Goal: Information Seeking & Learning: Check status

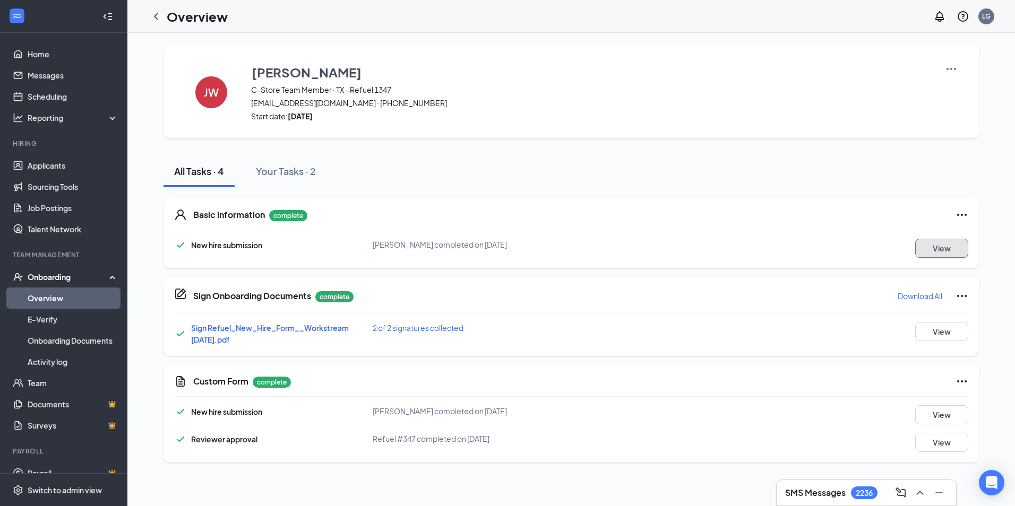
click at [921, 252] on button "View" at bounding box center [941, 248] width 53 height 19
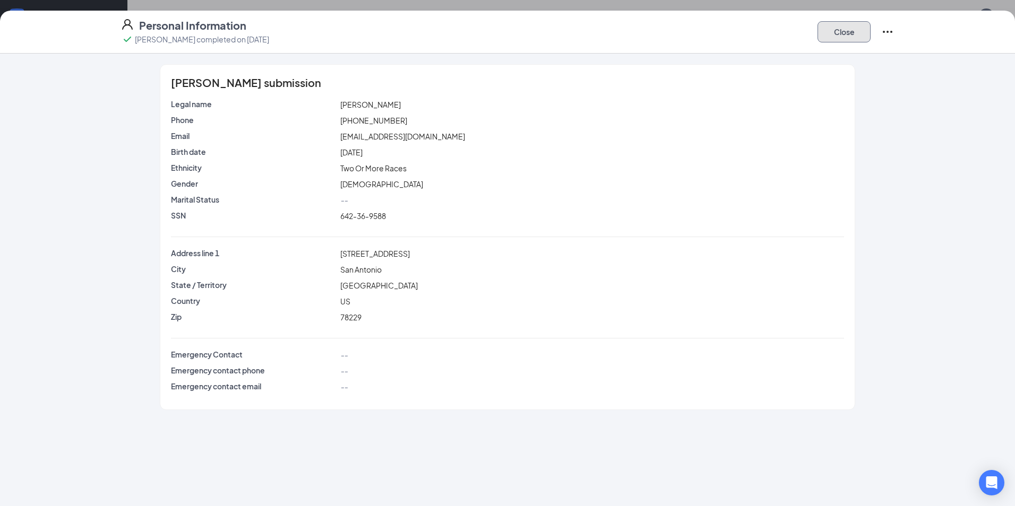
click at [842, 28] on button "Close" at bounding box center [843, 31] width 53 height 21
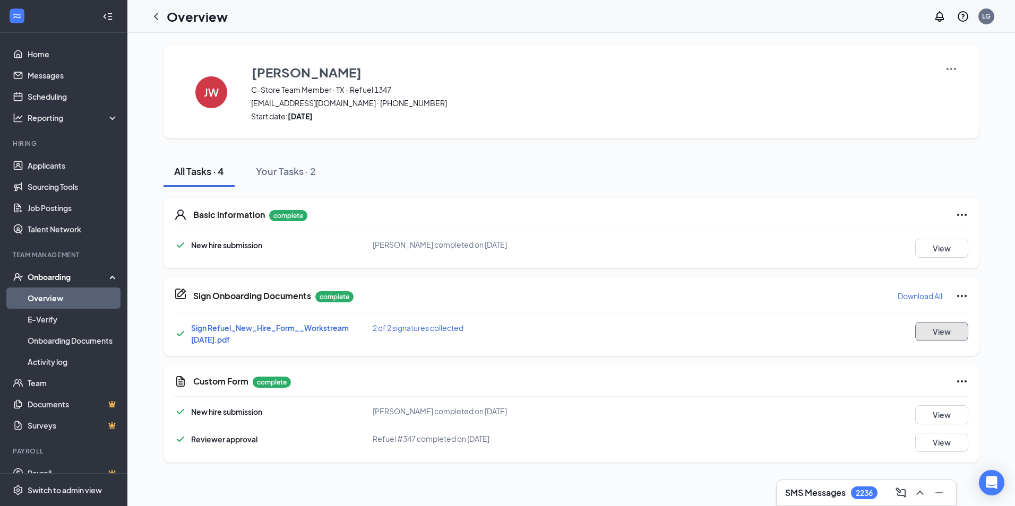
click at [943, 326] on button "View" at bounding box center [941, 331] width 53 height 19
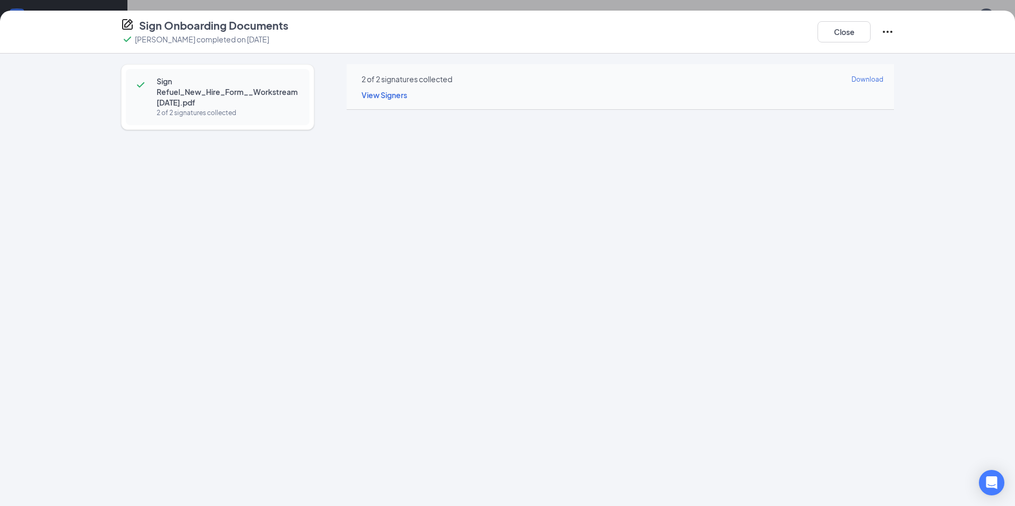
click at [515, 5] on div "Sign Onboarding Documents [PERSON_NAME] completed on [DATE] Close Sign Refuel_N…" at bounding box center [507, 253] width 1015 height 506
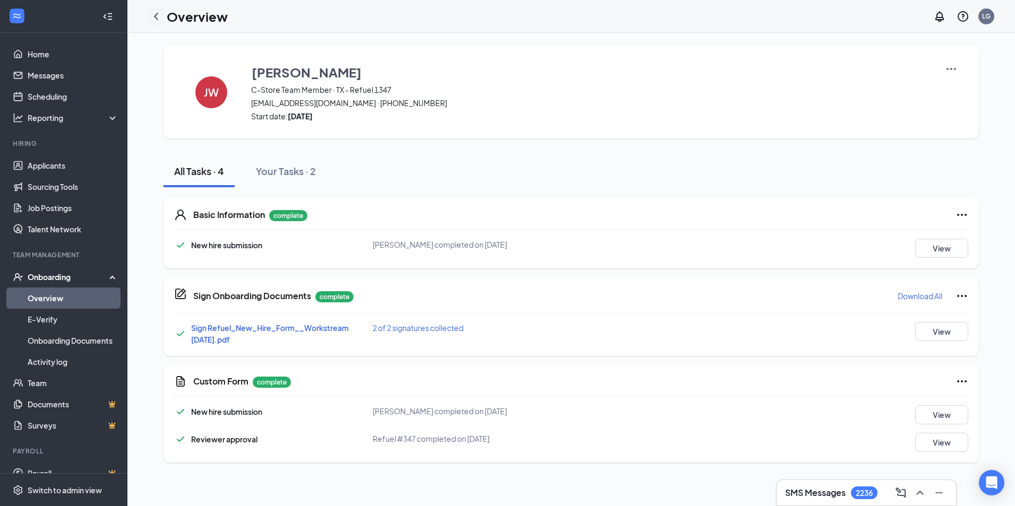
click at [158, 20] on icon "ChevronLeft" at bounding box center [156, 16] width 13 height 13
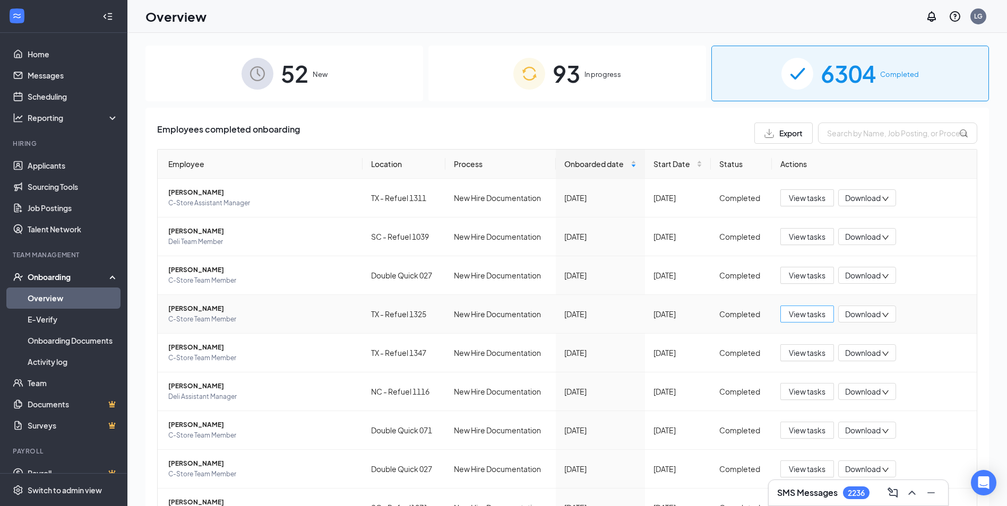
click at [800, 312] on span "View tasks" at bounding box center [807, 314] width 37 height 12
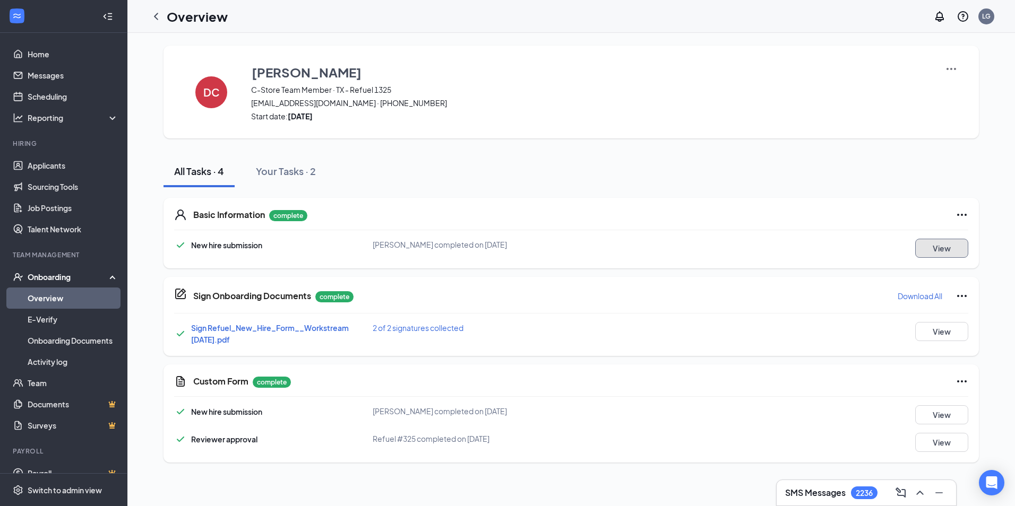
click at [931, 248] on button "View" at bounding box center [941, 248] width 53 height 19
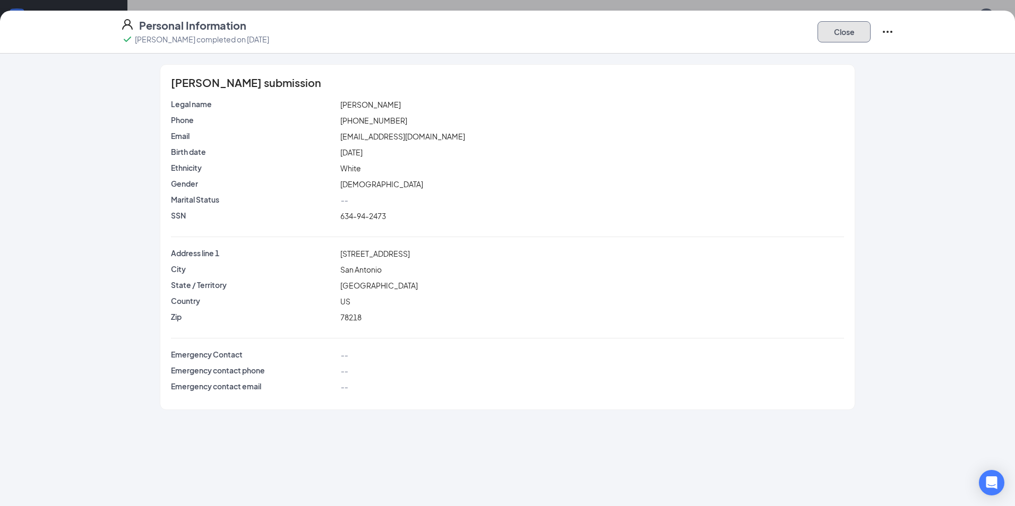
click at [842, 35] on button "Close" at bounding box center [843, 31] width 53 height 21
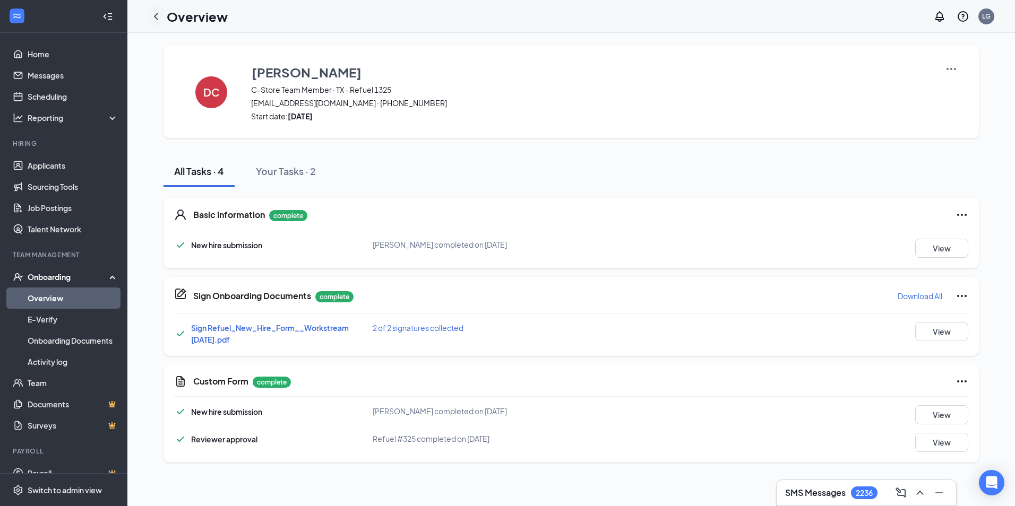
click at [153, 13] on icon "ChevronLeft" at bounding box center [156, 16] width 13 height 13
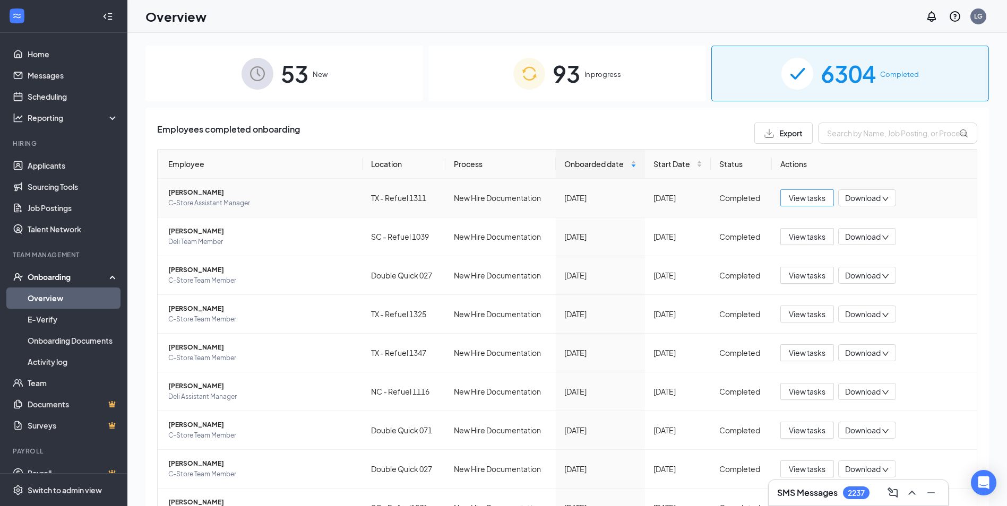
click at [795, 193] on span "View tasks" at bounding box center [807, 198] width 37 height 12
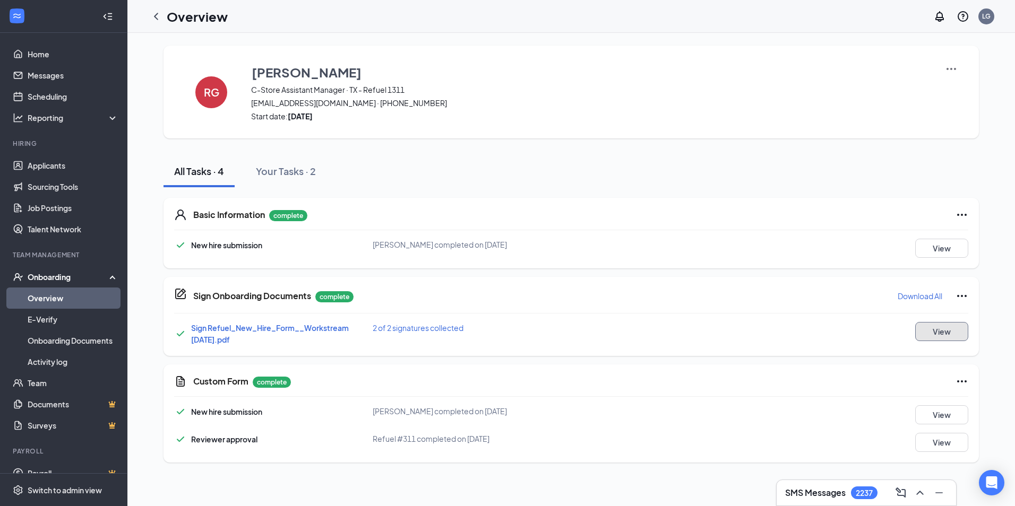
click at [950, 330] on button "View" at bounding box center [941, 331] width 53 height 19
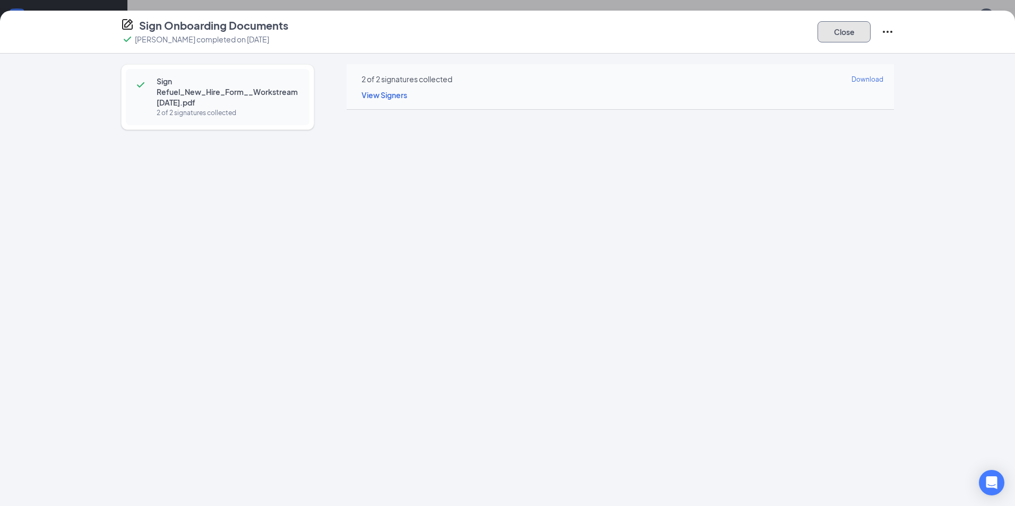
click at [835, 38] on button "Close" at bounding box center [843, 31] width 53 height 21
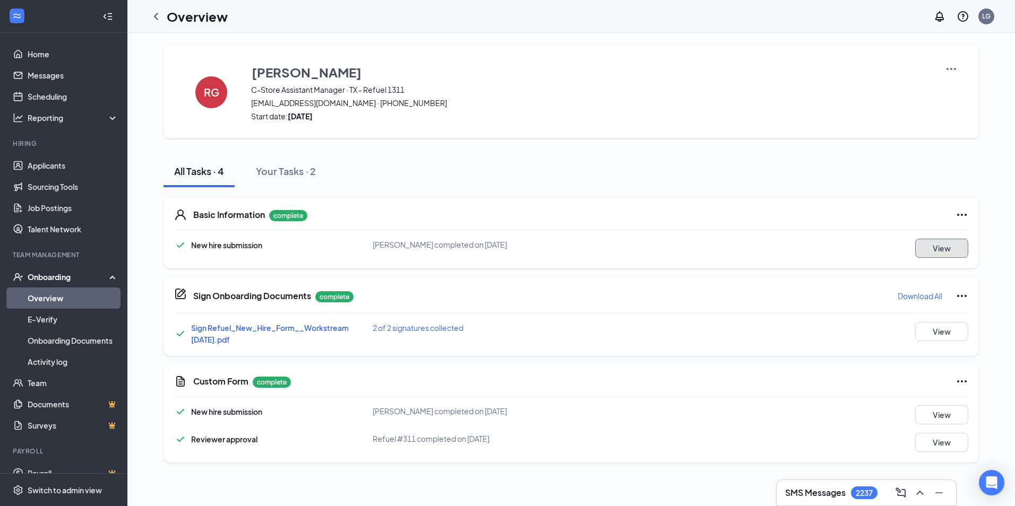
click at [938, 249] on button "View" at bounding box center [941, 248] width 53 height 19
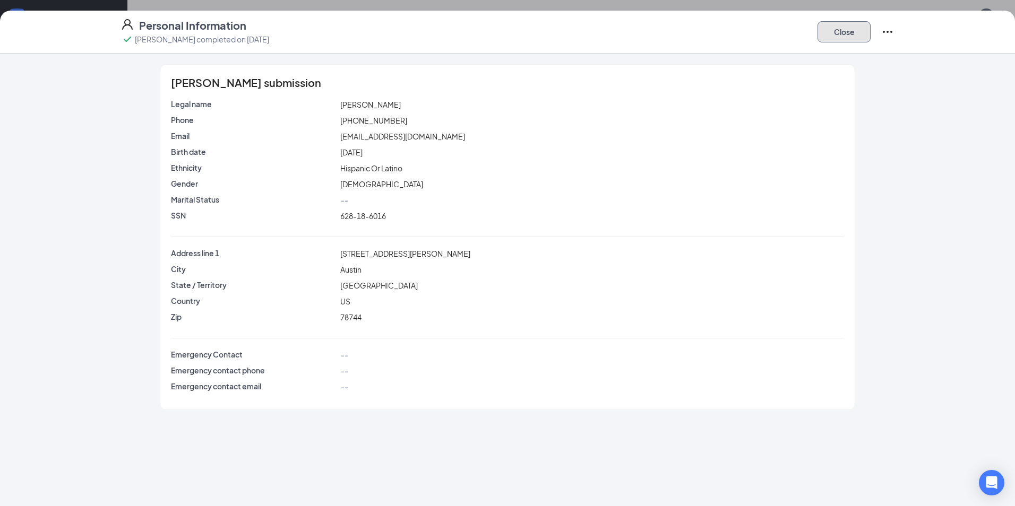
click at [862, 27] on button "Close" at bounding box center [843, 31] width 53 height 21
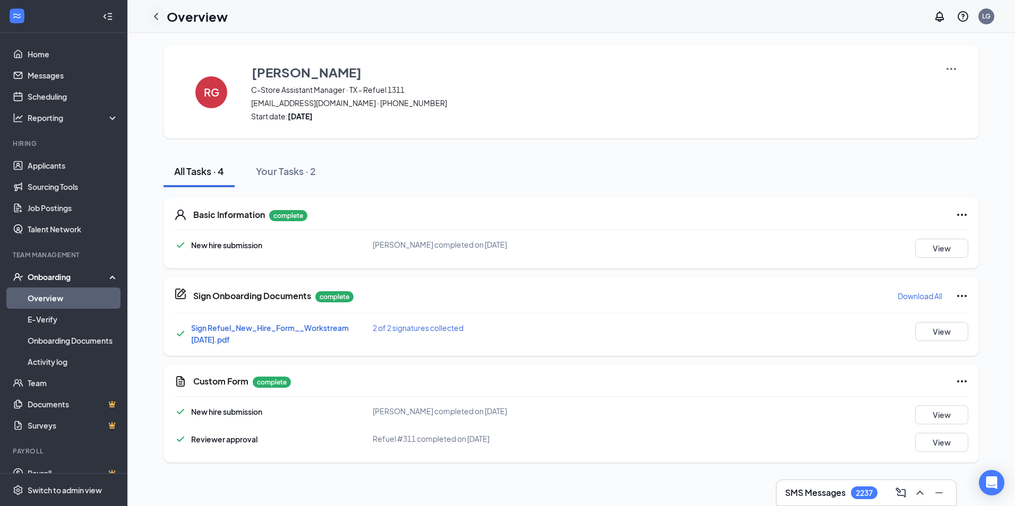
click at [157, 16] on icon "ChevronLeft" at bounding box center [156, 16] width 13 height 13
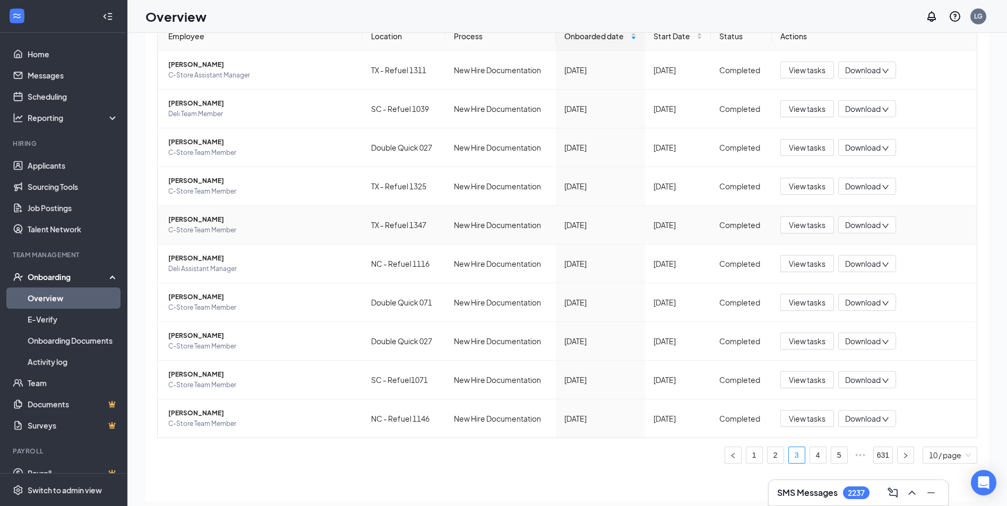
scroll to position [48, 0]
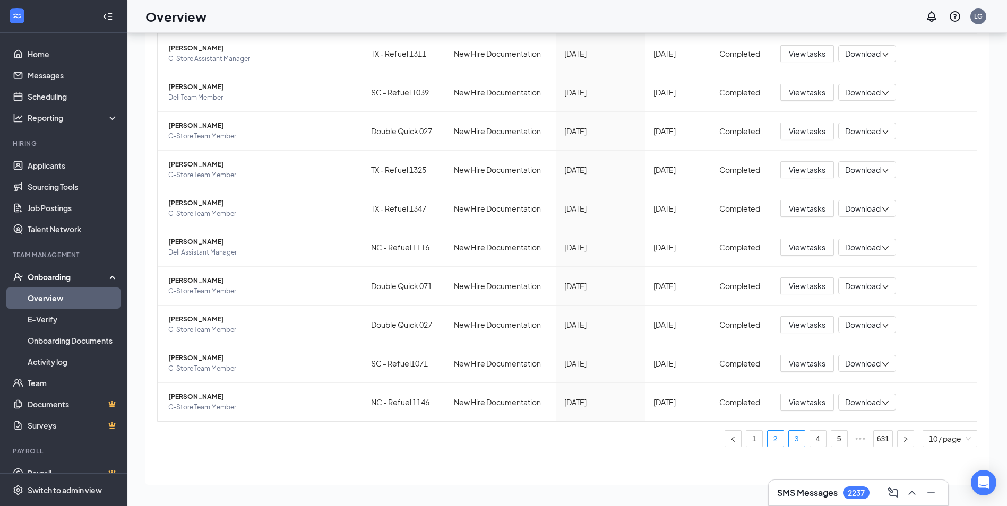
click at [767, 444] on link "2" at bounding box center [775, 439] width 16 height 16
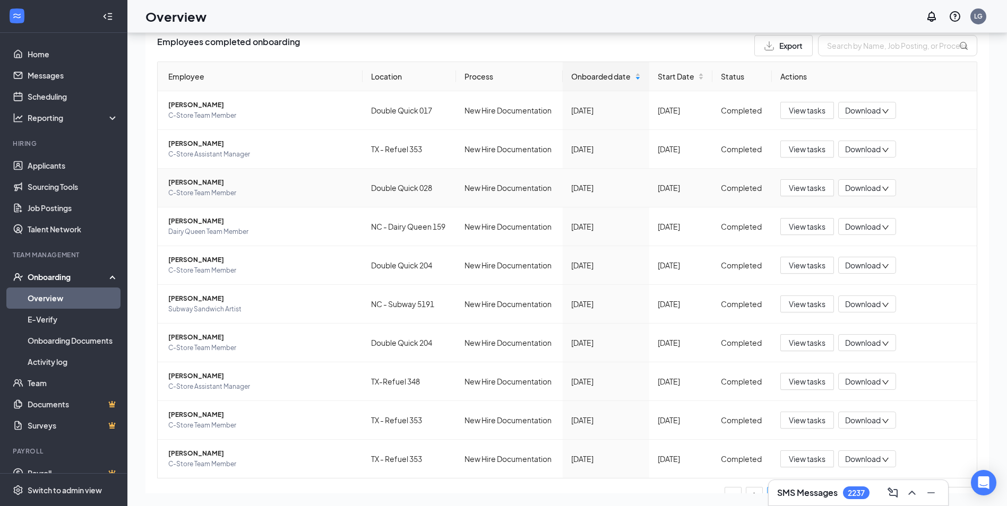
scroll to position [97, 0]
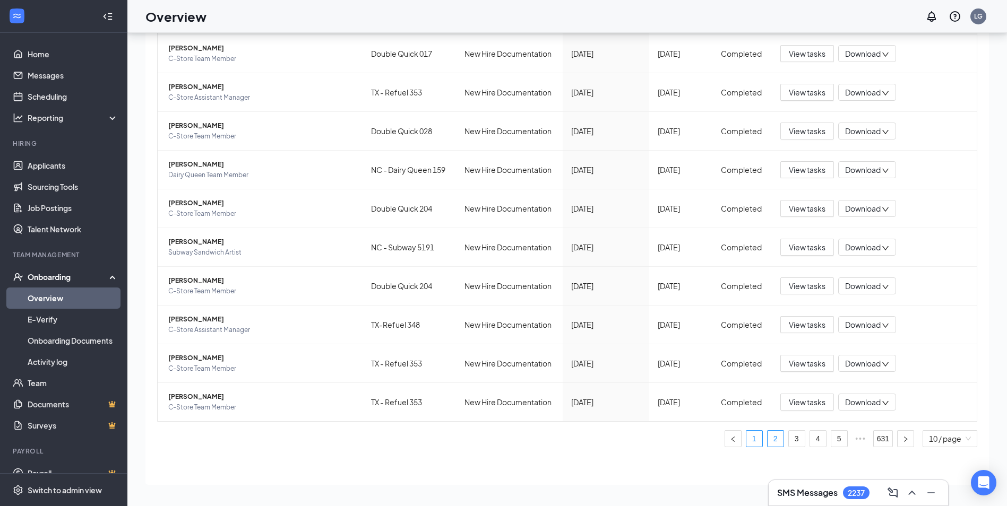
click at [746, 440] on link "1" at bounding box center [754, 439] width 16 height 16
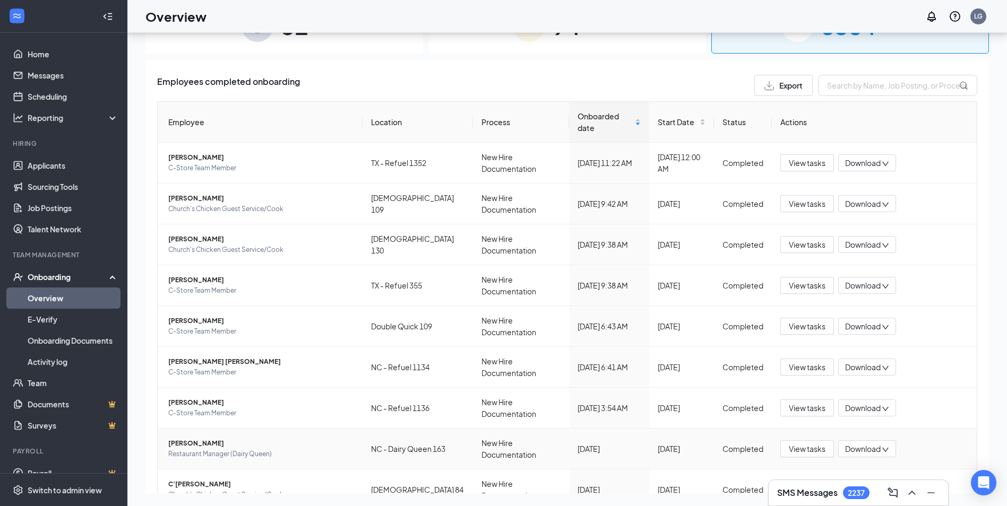
scroll to position [129, 0]
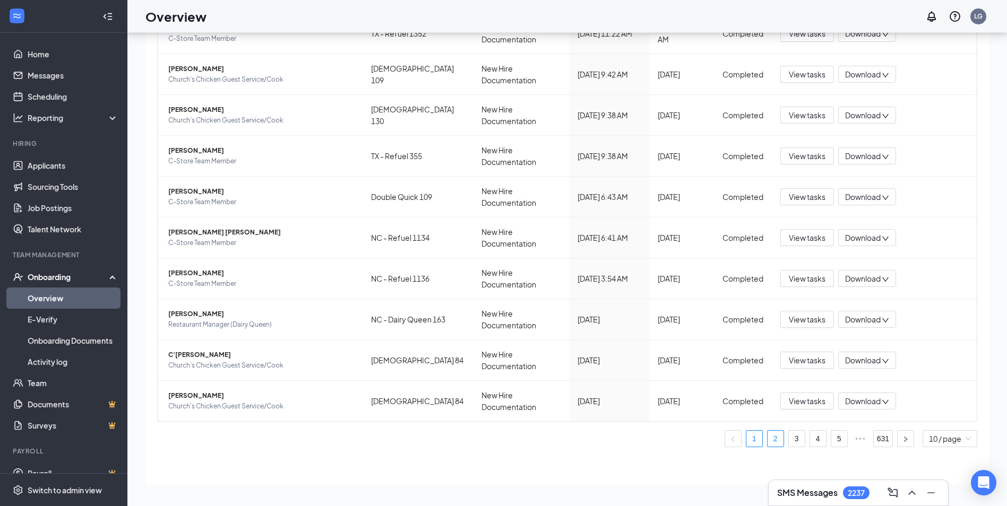
click at [768, 444] on link "2" at bounding box center [775, 439] width 16 height 16
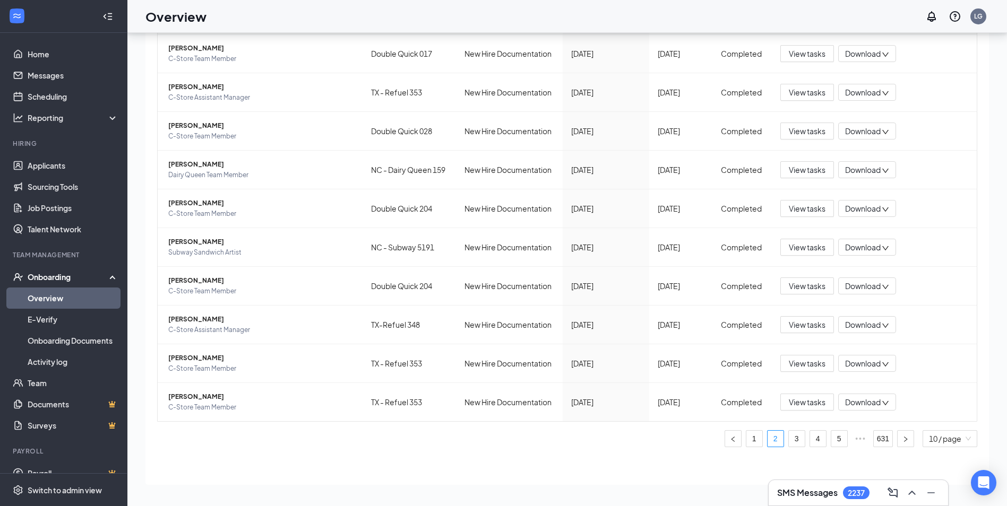
scroll to position [97, 0]
click at [789, 401] on span "View tasks" at bounding box center [807, 402] width 37 height 12
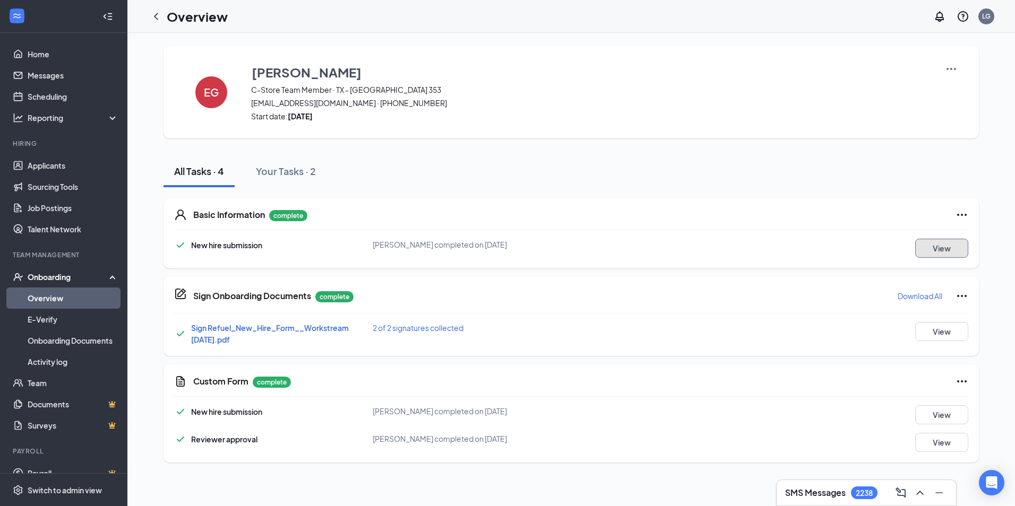
click at [947, 248] on button "View" at bounding box center [941, 248] width 53 height 19
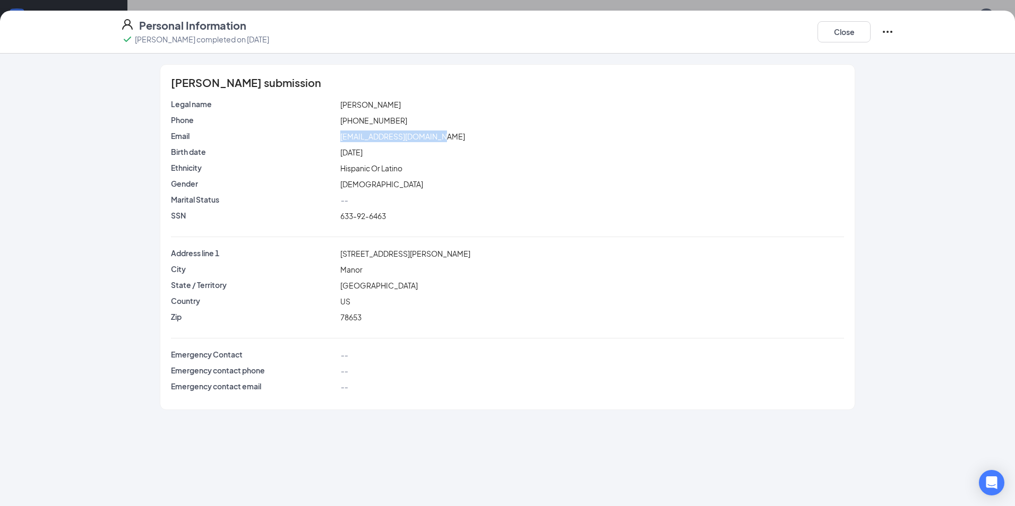
drag, startPoint x: 435, startPoint y: 136, endPoint x: 279, endPoint y: 145, distance: 155.7
click at [279, 145] on div "Email [EMAIL_ADDRESS][DOMAIN_NAME]" at bounding box center [507, 139] width 673 height 16
drag, startPoint x: 279, startPoint y: 145, endPoint x: 348, endPoint y: 136, distance: 69.1
copy div "[EMAIL_ADDRESS][DOMAIN_NAME]"
click at [836, 42] on div "Close" at bounding box center [855, 32] width 76 height 28
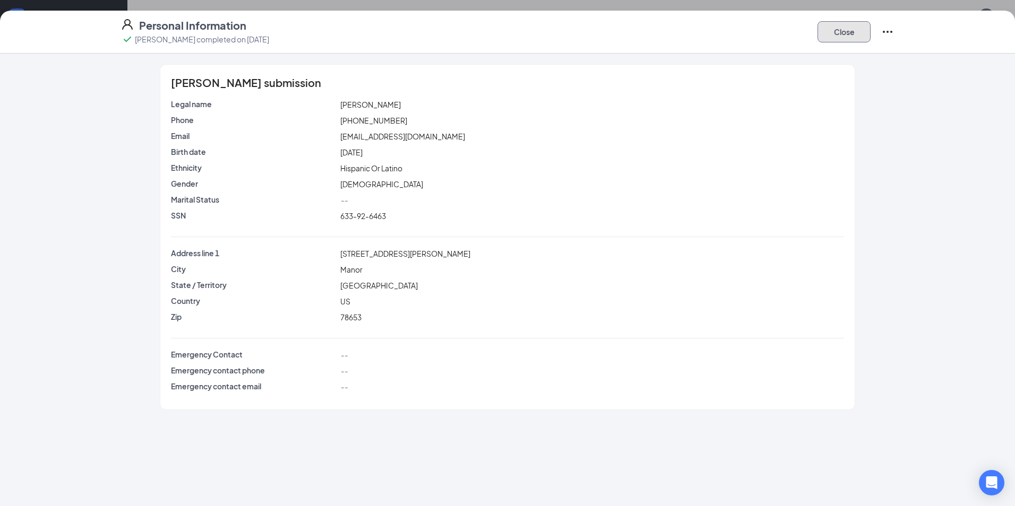
click at [840, 30] on button "Close" at bounding box center [843, 31] width 53 height 21
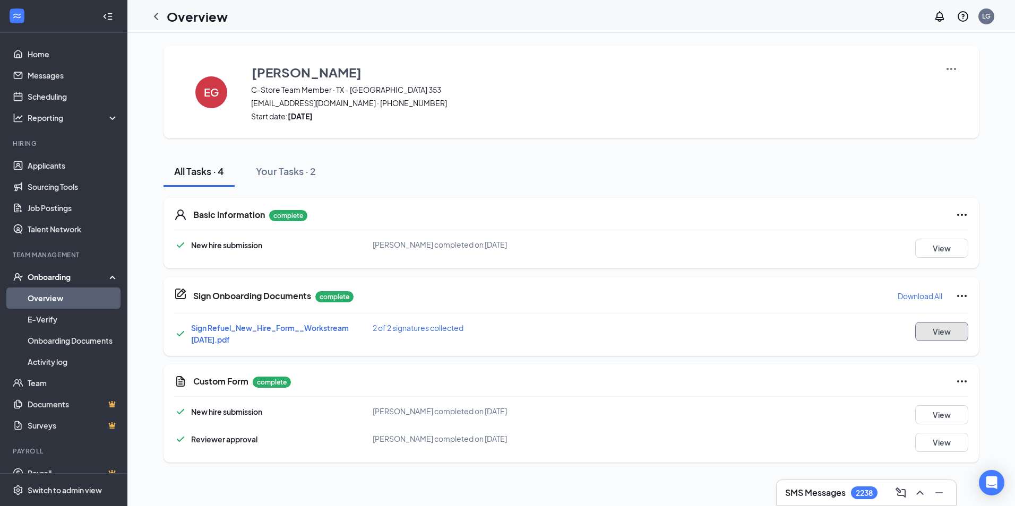
click at [933, 331] on button "View" at bounding box center [941, 331] width 53 height 19
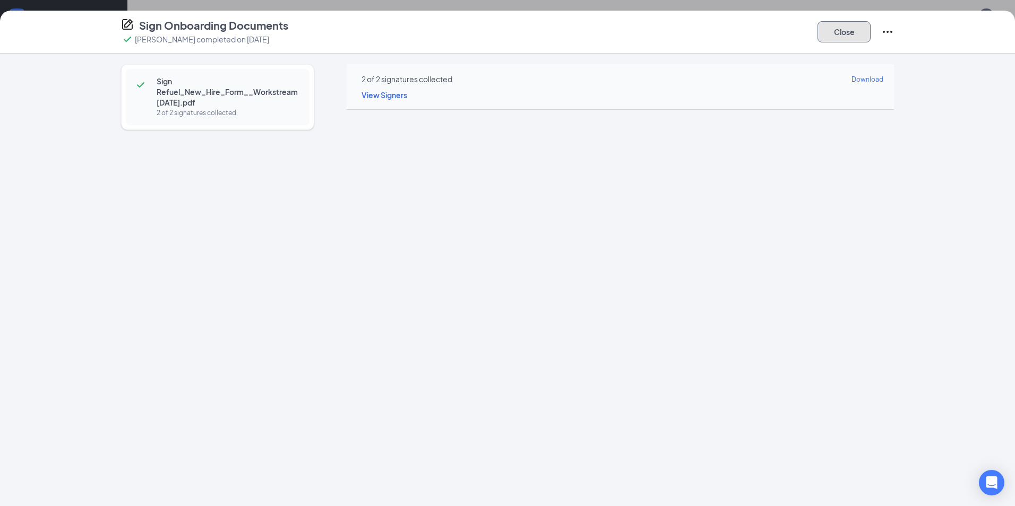
click at [842, 32] on button "Close" at bounding box center [843, 31] width 53 height 21
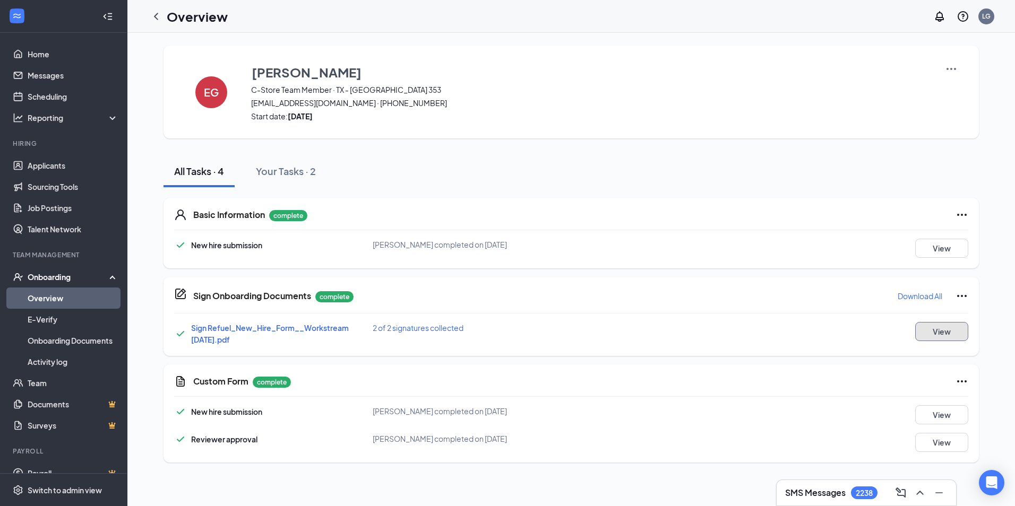
click at [944, 325] on button "View" at bounding box center [941, 331] width 53 height 19
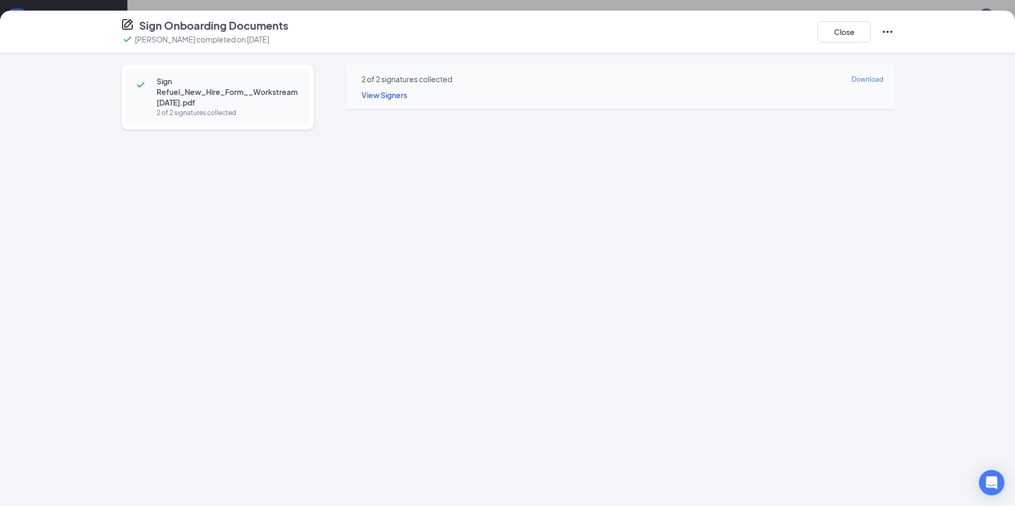
click at [536, 41] on div "Sign Onboarding Documents [PERSON_NAME] completed on [DATE] Close" at bounding box center [507, 32] width 815 height 28
click at [824, 33] on button "Close" at bounding box center [843, 31] width 53 height 21
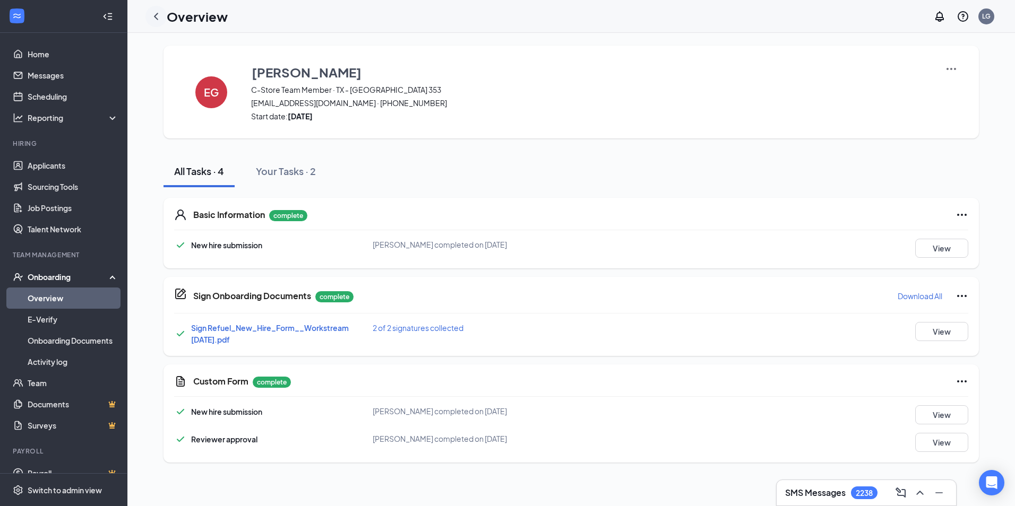
click at [153, 15] on icon "ChevronLeft" at bounding box center [156, 16] width 13 height 13
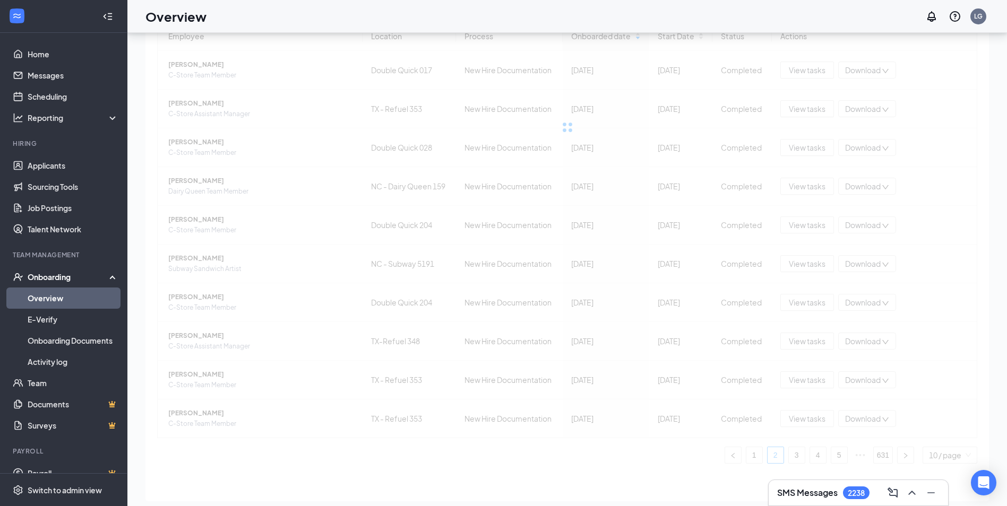
scroll to position [48, 0]
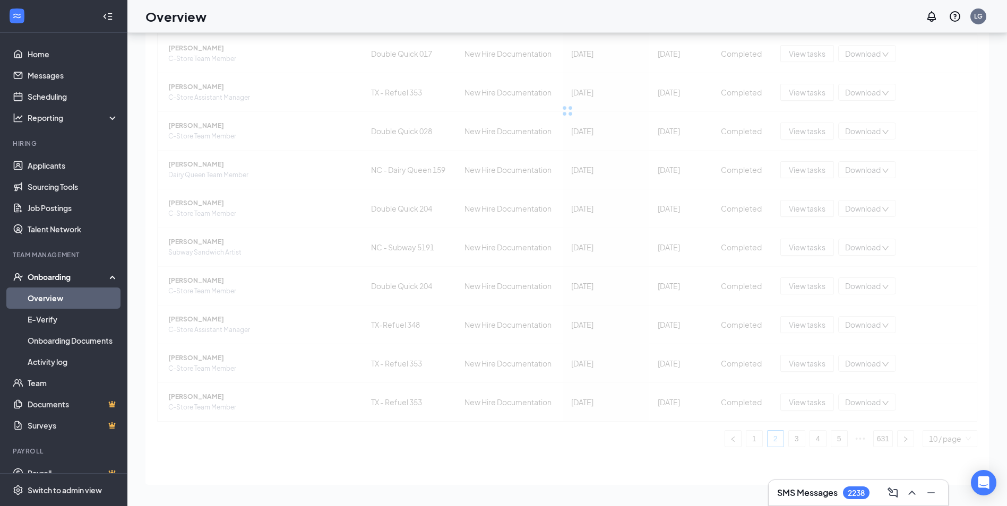
click at [371, 438] on div "Employee Location Process Onboarded date Start Date Status Actions [PERSON_NAME…" at bounding box center [567, 226] width 820 height 443
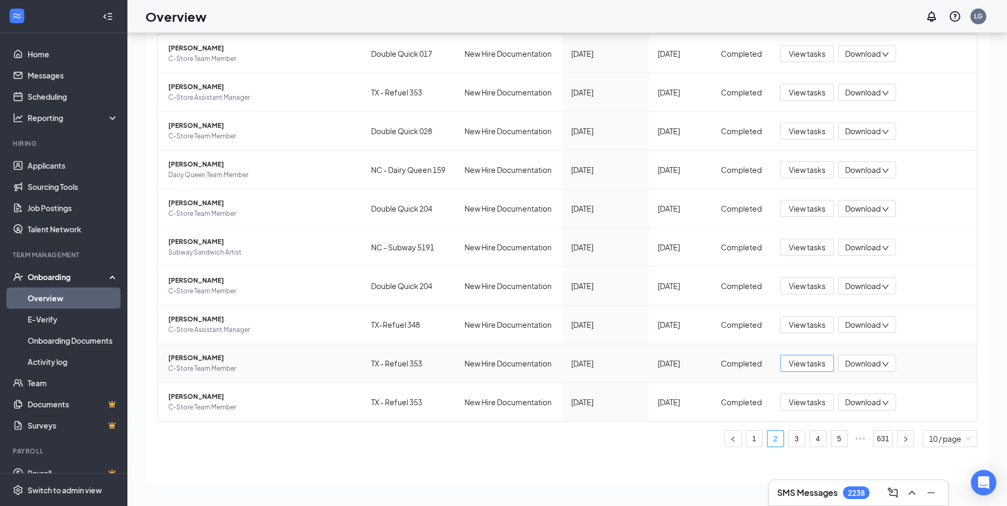
click at [803, 363] on span "View tasks" at bounding box center [807, 364] width 37 height 12
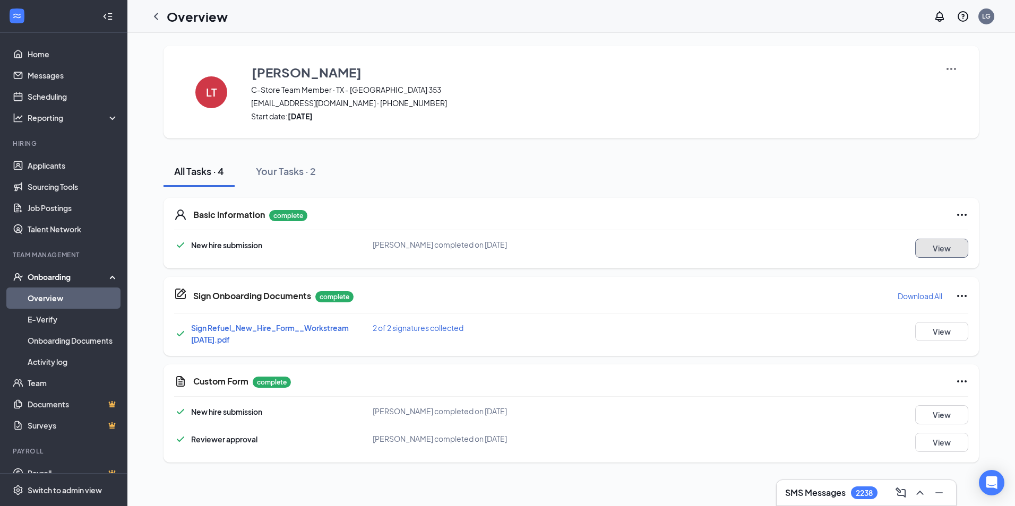
click at [941, 253] on button "View" at bounding box center [941, 248] width 53 height 19
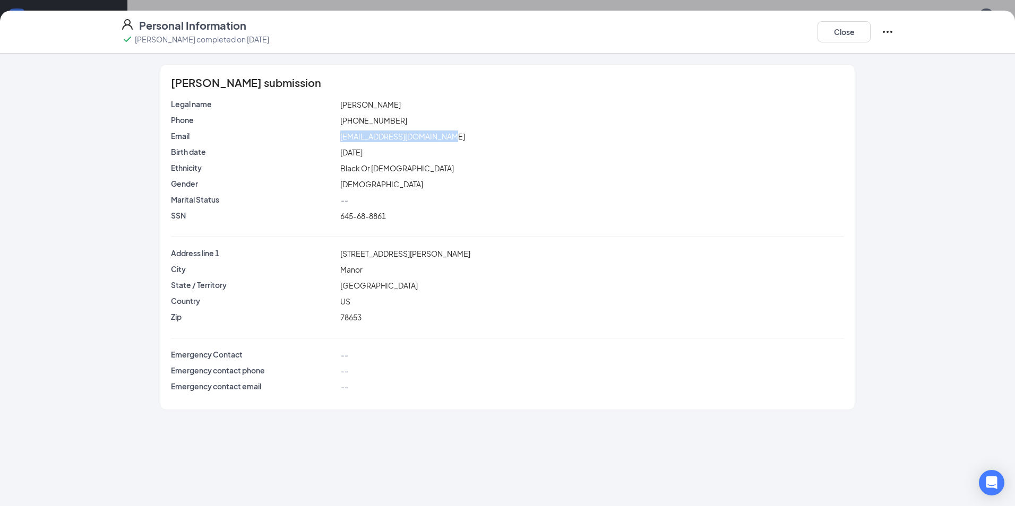
drag, startPoint x: 450, startPoint y: 138, endPoint x: 315, endPoint y: 138, distance: 134.8
click at [315, 138] on div "Email [EMAIL_ADDRESS][DOMAIN_NAME]" at bounding box center [507, 137] width 677 height 12
drag, startPoint x: 315, startPoint y: 138, endPoint x: 353, endPoint y: 139, distance: 38.2
copy div "[EMAIL_ADDRESS][DOMAIN_NAME]"
click at [837, 29] on button "Close" at bounding box center [843, 31] width 53 height 21
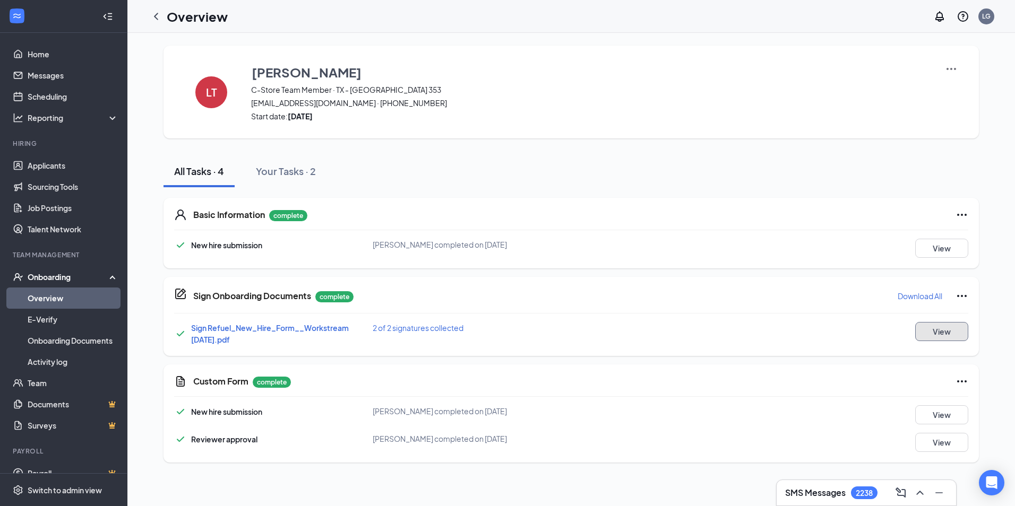
click at [932, 331] on button "View" at bounding box center [941, 331] width 53 height 19
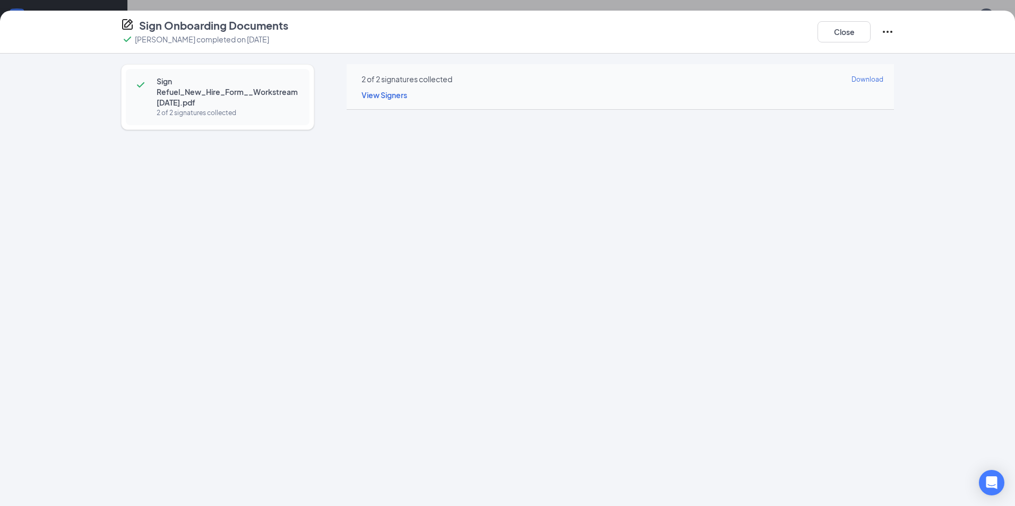
click at [556, 30] on div "Sign Onboarding Documents [PERSON_NAME] completed on [DATE] Close" at bounding box center [507, 32] width 815 height 28
click at [851, 29] on button "Close" at bounding box center [843, 31] width 53 height 21
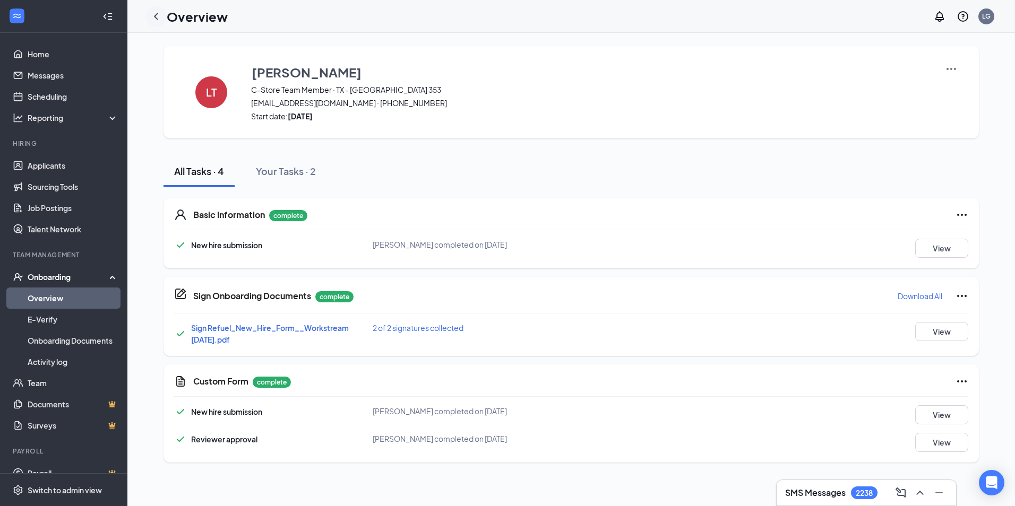
click at [158, 18] on icon "ChevronLeft" at bounding box center [156, 16] width 13 height 13
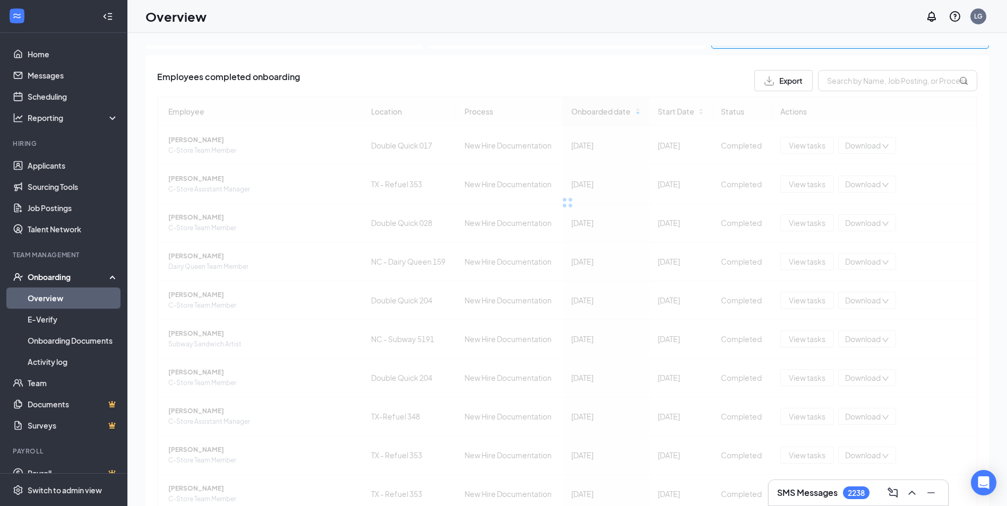
scroll to position [97, 0]
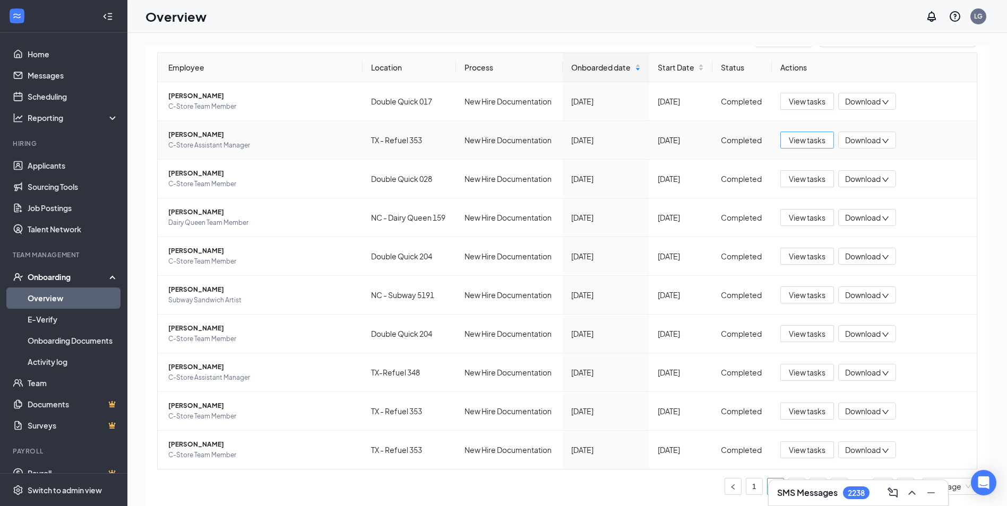
click at [794, 140] on span "View tasks" at bounding box center [807, 140] width 37 height 12
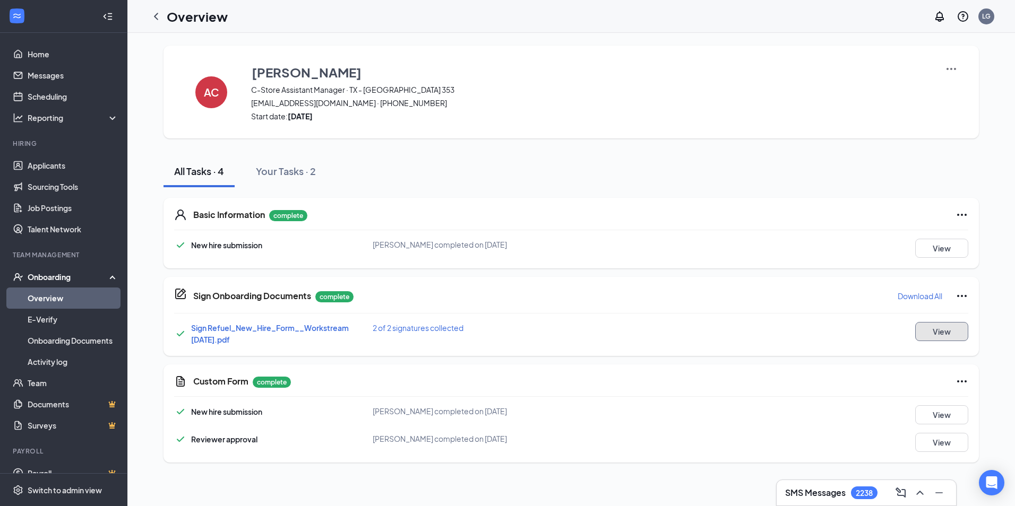
click at [935, 331] on button "View" at bounding box center [941, 331] width 53 height 19
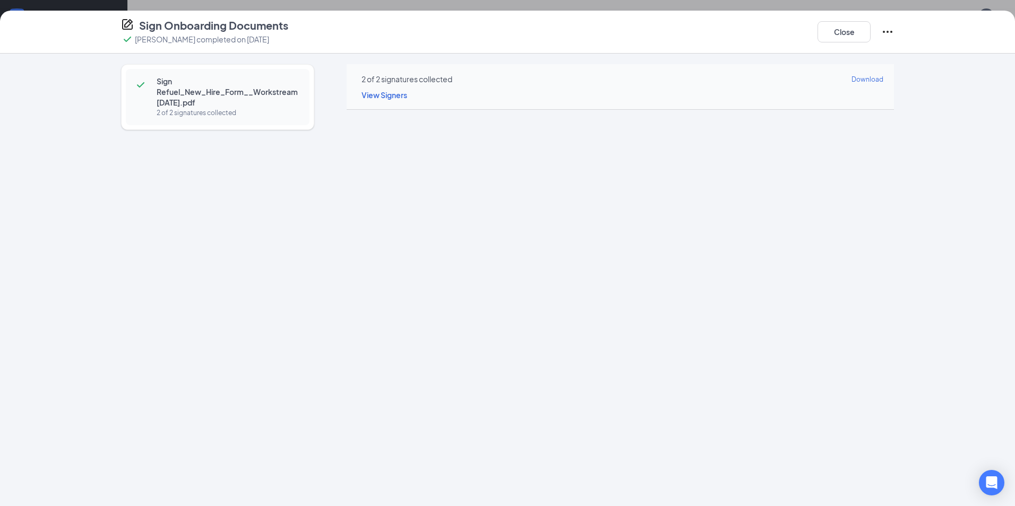
click at [138, 324] on div "Sign Refuel_New_Hire_Form__Workstream [DATE].pdf 2 of 2 signatures collected" at bounding box center [217, 260] width 193 height 392
click at [568, 31] on div "Sign Onboarding Documents [PERSON_NAME] completed on [DATE] Close" at bounding box center [507, 32] width 815 height 28
click at [866, 29] on button "Close" at bounding box center [843, 31] width 53 height 21
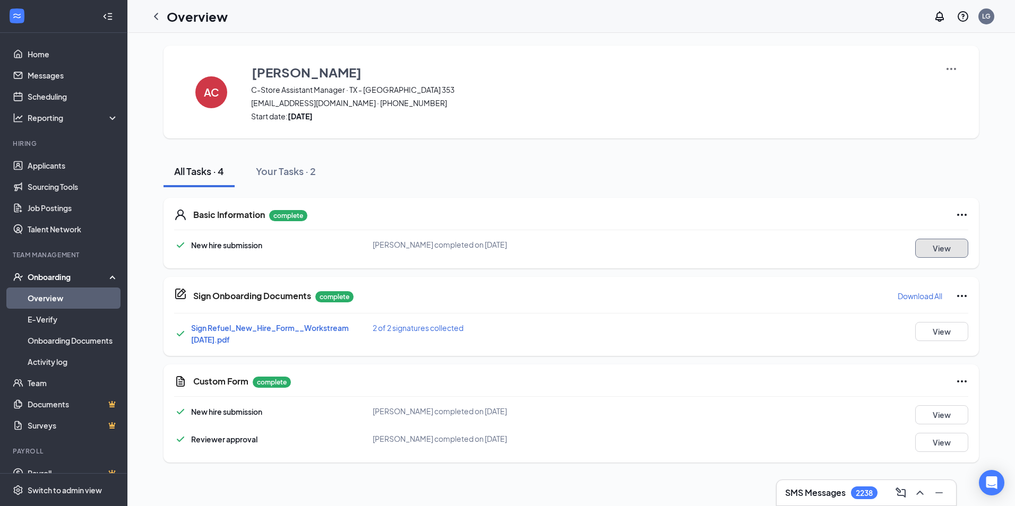
click at [928, 252] on button "View" at bounding box center [941, 248] width 53 height 19
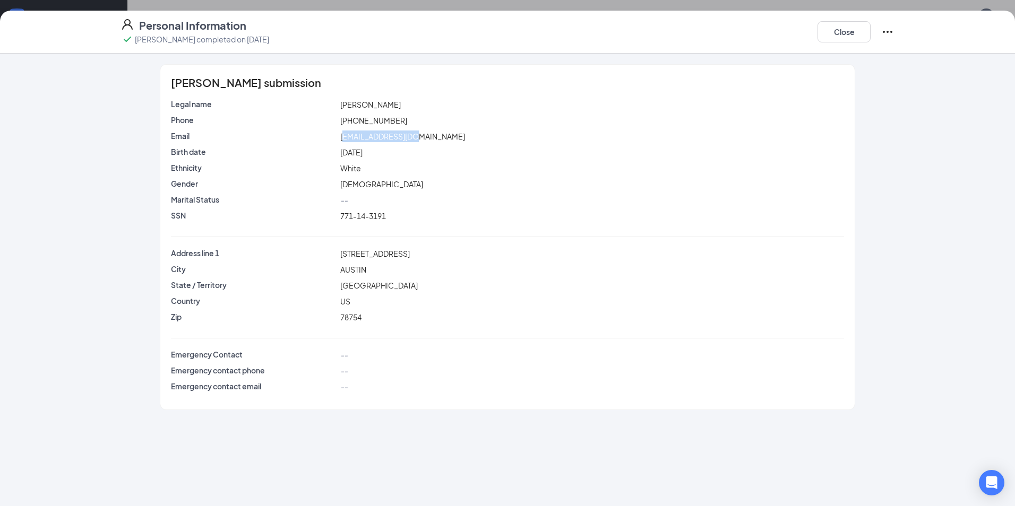
drag, startPoint x: 414, startPoint y: 137, endPoint x: 343, endPoint y: 139, distance: 71.1
click at [343, 139] on div "[EMAIL_ADDRESS][DOMAIN_NAME]" at bounding box center [592, 137] width 508 height 12
drag, startPoint x: 343, startPoint y: 139, endPoint x: 352, endPoint y: 136, distance: 9.1
click at [352, 136] on span "[EMAIL_ADDRESS][DOMAIN_NAME]" at bounding box center [402, 137] width 125 height 10
drag, startPoint x: 428, startPoint y: 136, endPoint x: 295, endPoint y: 141, distance: 133.3
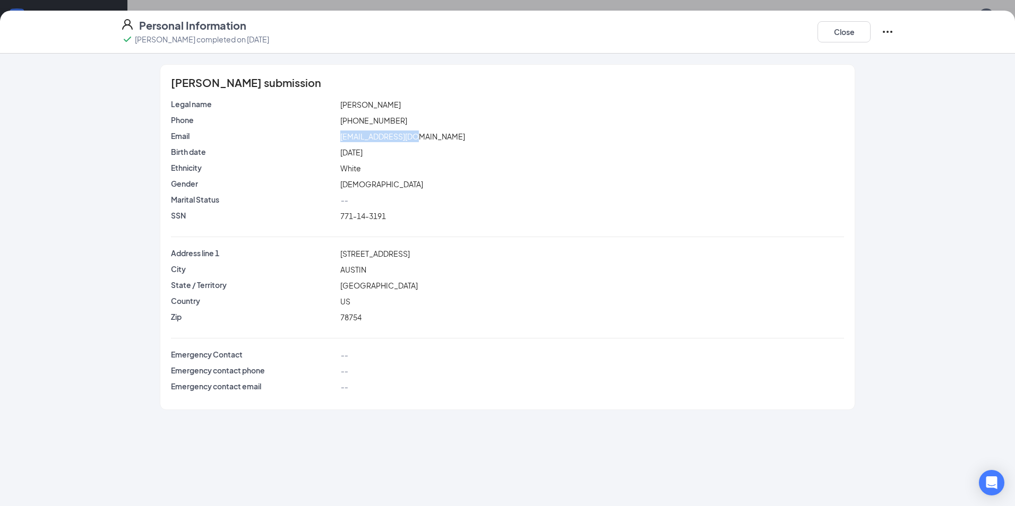
click at [295, 141] on div "Email [EMAIL_ADDRESS][DOMAIN_NAME]" at bounding box center [507, 137] width 677 height 12
drag, startPoint x: 295, startPoint y: 141, endPoint x: 355, endPoint y: 139, distance: 60.0
copy div "[EMAIL_ADDRESS][DOMAIN_NAME]"
click at [826, 29] on button "Close" at bounding box center [843, 31] width 53 height 21
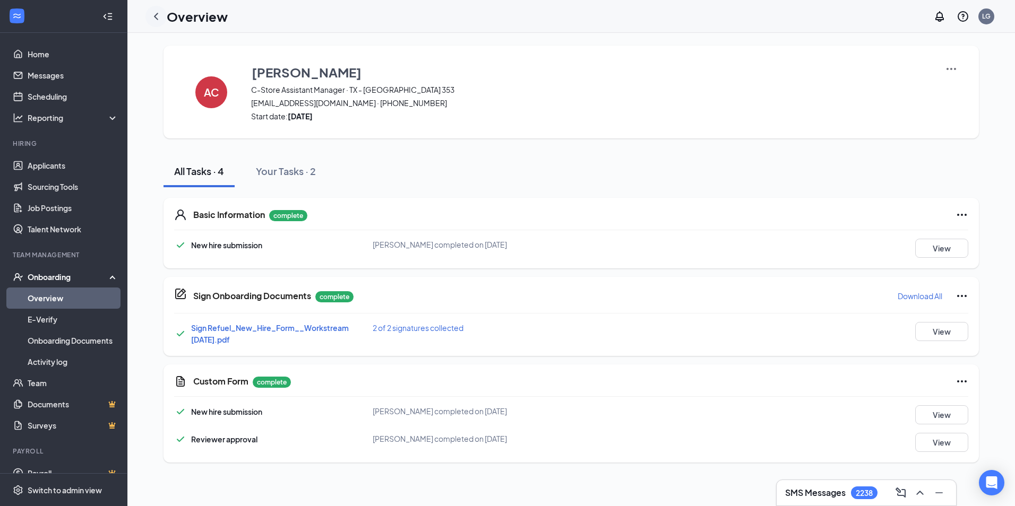
click at [153, 16] on icon "ChevronLeft" at bounding box center [156, 16] width 13 height 13
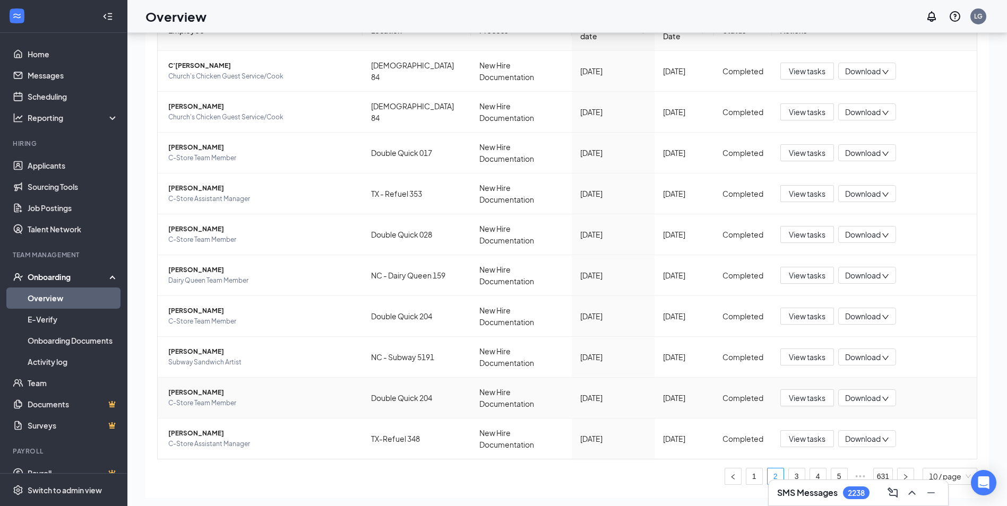
scroll to position [48, 0]
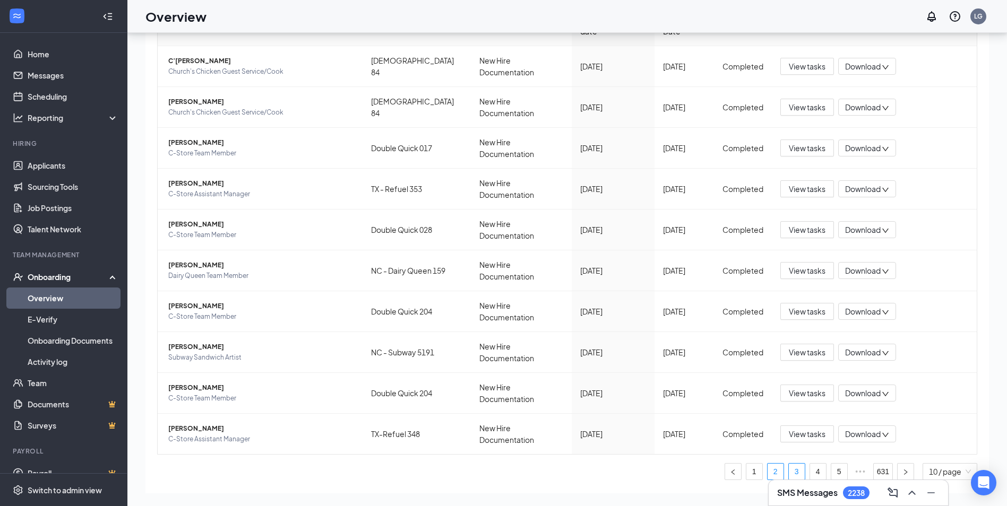
click at [789, 464] on link "3" at bounding box center [797, 472] width 16 height 16
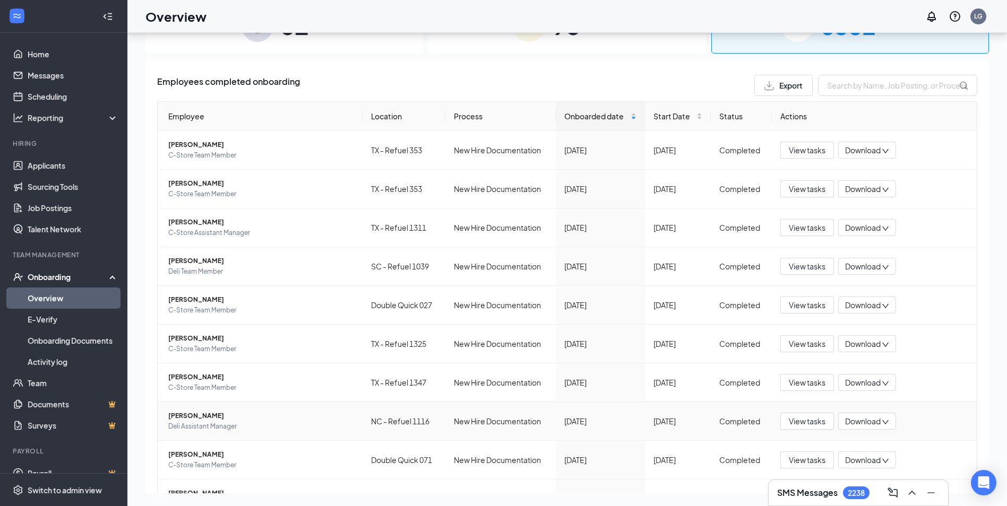
scroll to position [97, 0]
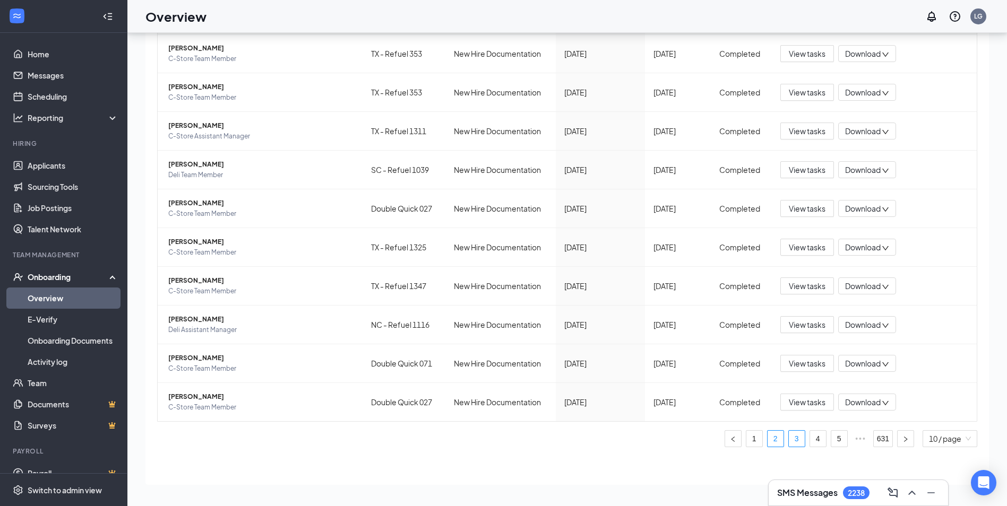
click at [767, 444] on link "2" at bounding box center [775, 439] width 16 height 16
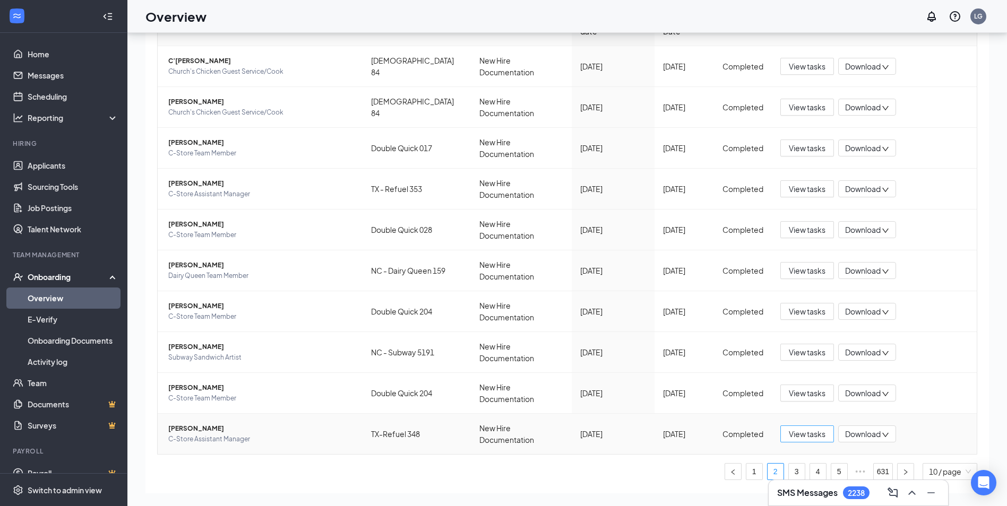
click at [796, 428] on span "View tasks" at bounding box center [807, 434] width 37 height 12
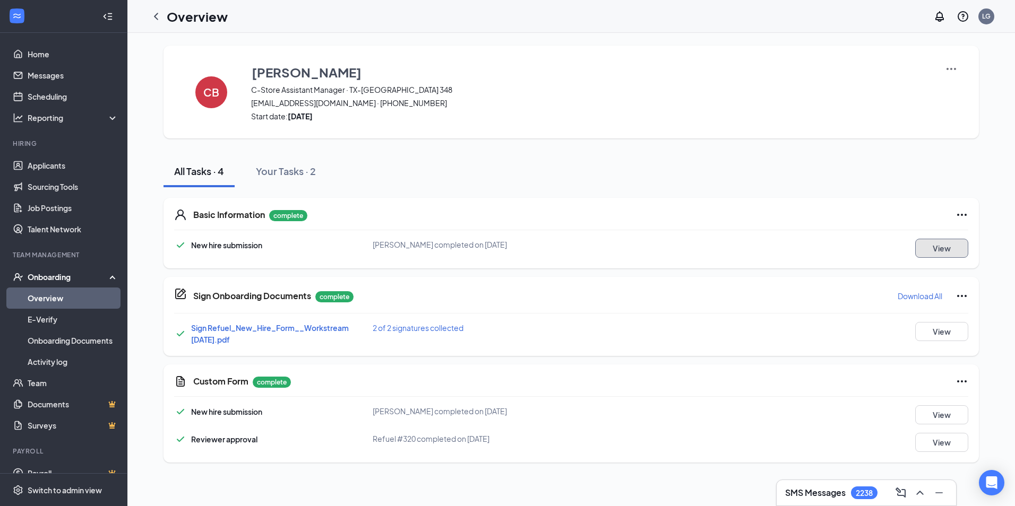
click at [922, 250] on button "View" at bounding box center [941, 248] width 53 height 19
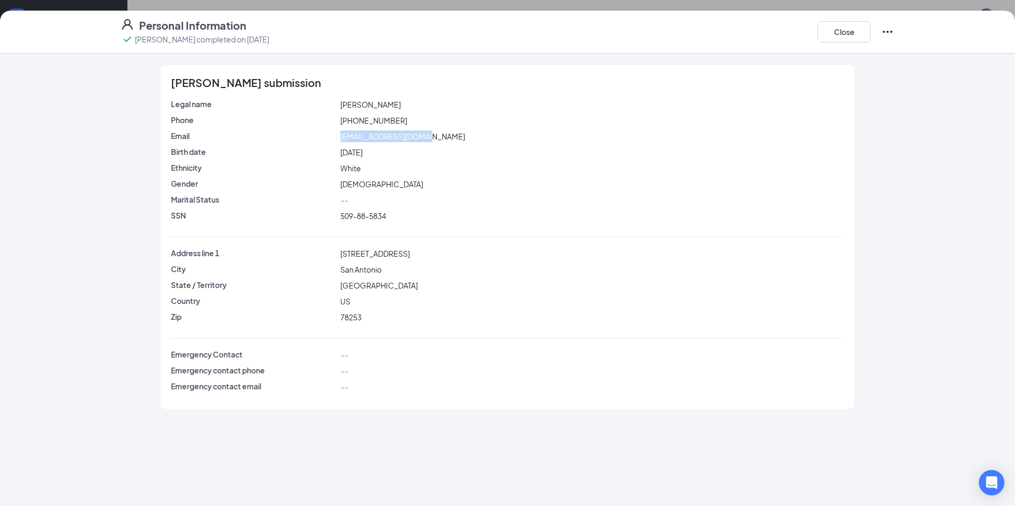
drag, startPoint x: 431, startPoint y: 137, endPoint x: 319, endPoint y: 139, distance: 112.0
click at [319, 139] on div "Email [EMAIL_ADDRESS][DOMAIN_NAME]" at bounding box center [507, 137] width 677 height 12
drag, startPoint x: 319, startPoint y: 139, endPoint x: 352, endPoint y: 139, distance: 33.4
copy div "[EMAIL_ADDRESS][DOMAIN_NAME]"
drag, startPoint x: 830, startPoint y: 37, endPoint x: 816, endPoint y: 96, distance: 61.1
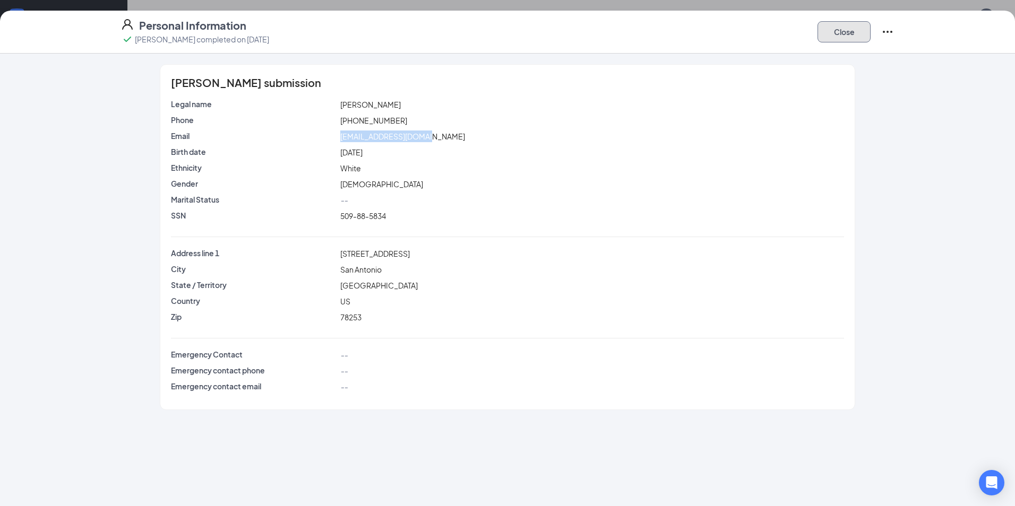
click at [830, 37] on button "Close" at bounding box center [843, 31] width 53 height 21
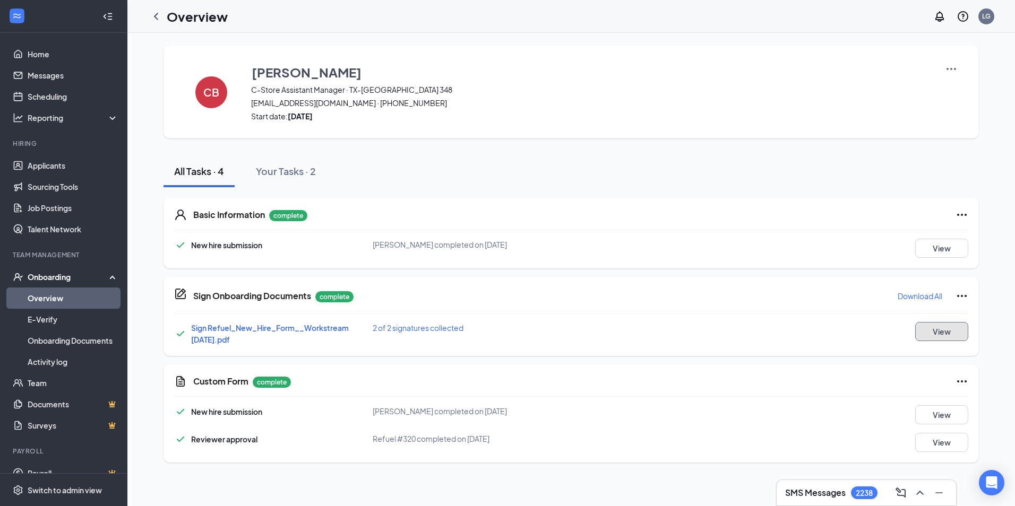
click at [932, 327] on button "View" at bounding box center [941, 331] width 53 height 19
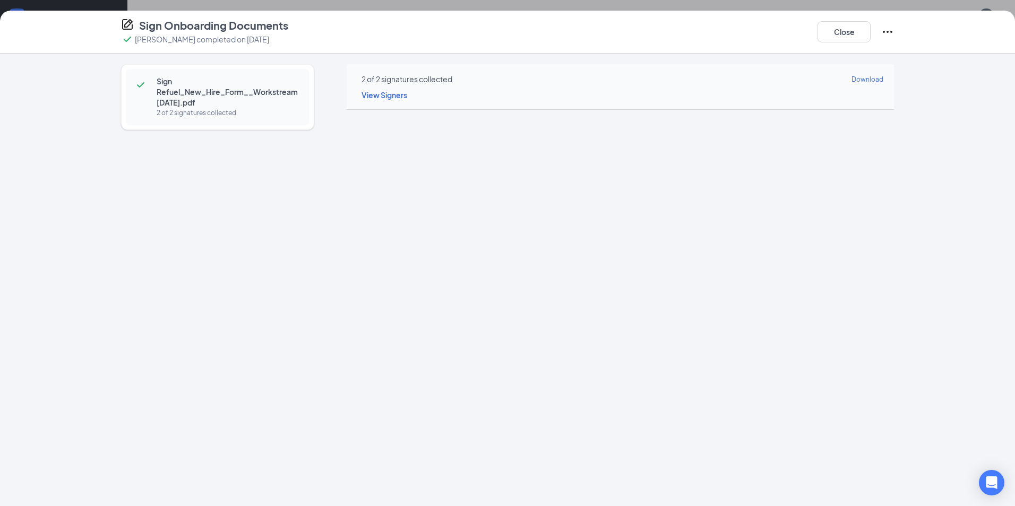
drag, startPoint x: 351, startPoint y: 28, endPoint x: 439, endPoint y: 29, distance: 88.6
click at [351, 28] on div "Sign Onboarding Documents [PERSON_NAME] completed on [DATE] Close" at bounding box center [507, 32] width 815 height 28
click at [837, 35] on button "Close" at bounding box center [843, 31] width 53 height 21
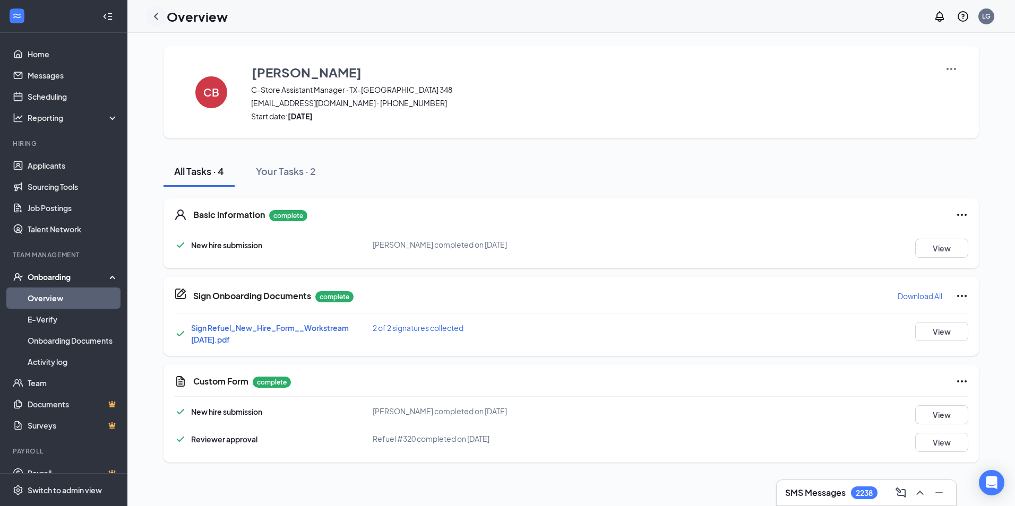
click at [154, 18] on icon "ChevronLeft" at bounding box center [156, 16] width 13 height 13
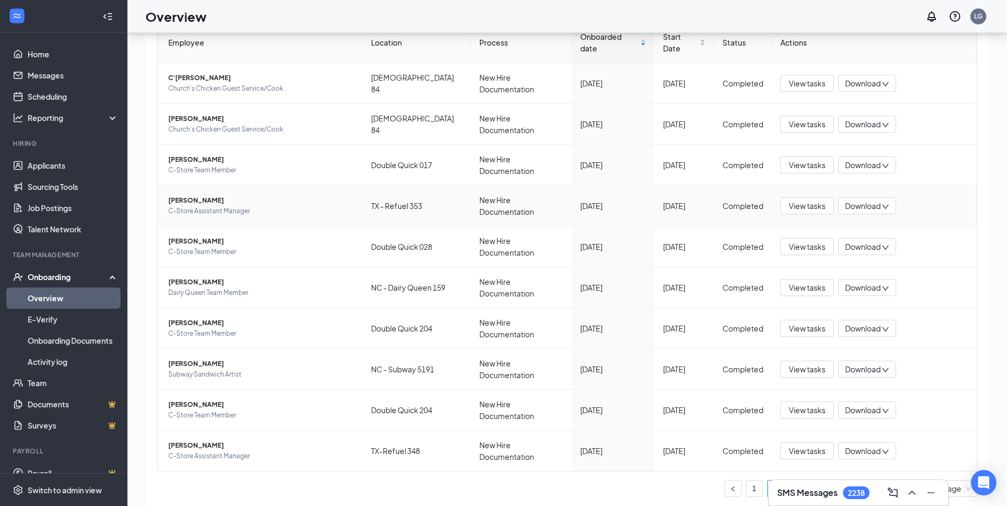
scroll to position [48, 0]
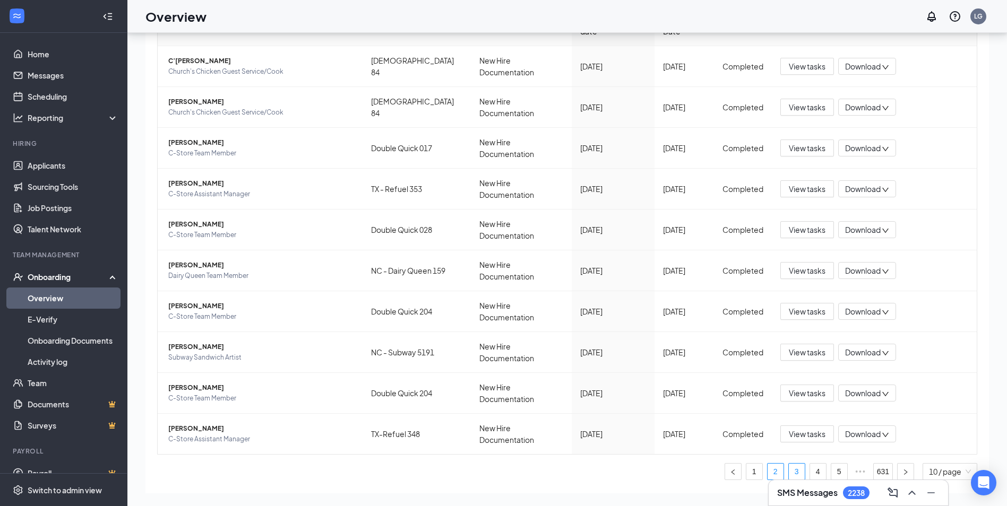
click at [792, 464] on link "3" at bounding box center [797, 472] width 16 height 16
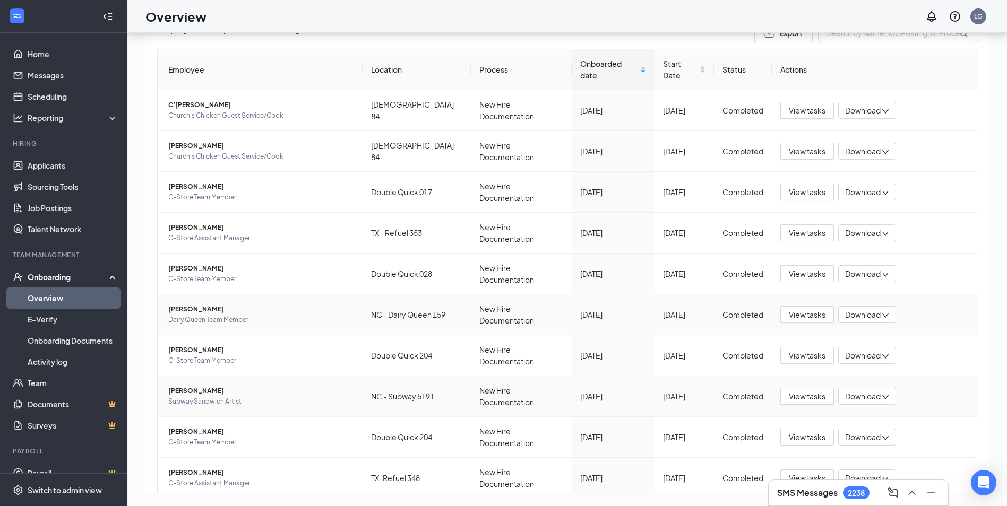
scroll to position [97, 0]
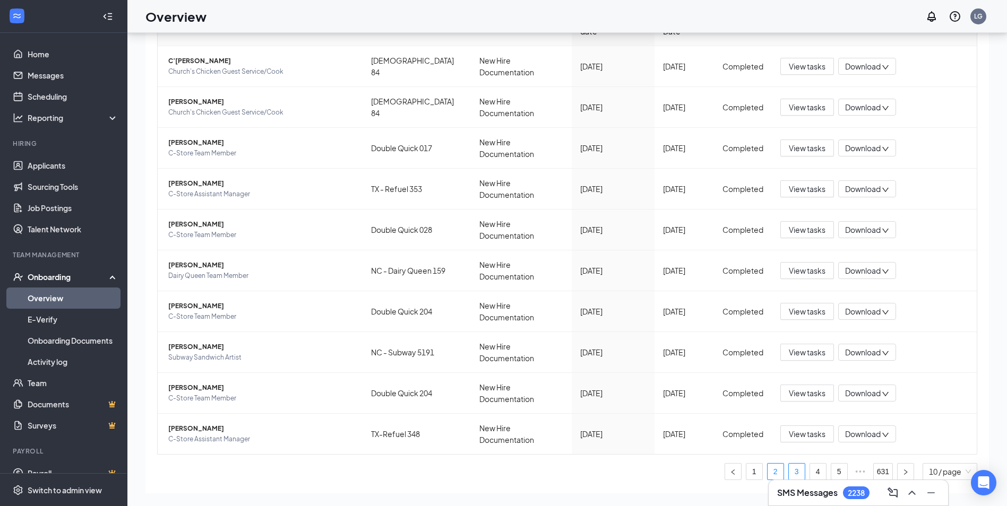
click at [789, 464] on link "3" at bounding box center [797, 472] width 16 height 16
click at [799, 463] on ul "1 2 3 4 5 ••• 631 10 / page" at bounding box center [567, 471] width 820 height 17
click at [789, 464] on link "3" at bounding box center [797, 472] width 16 height 16
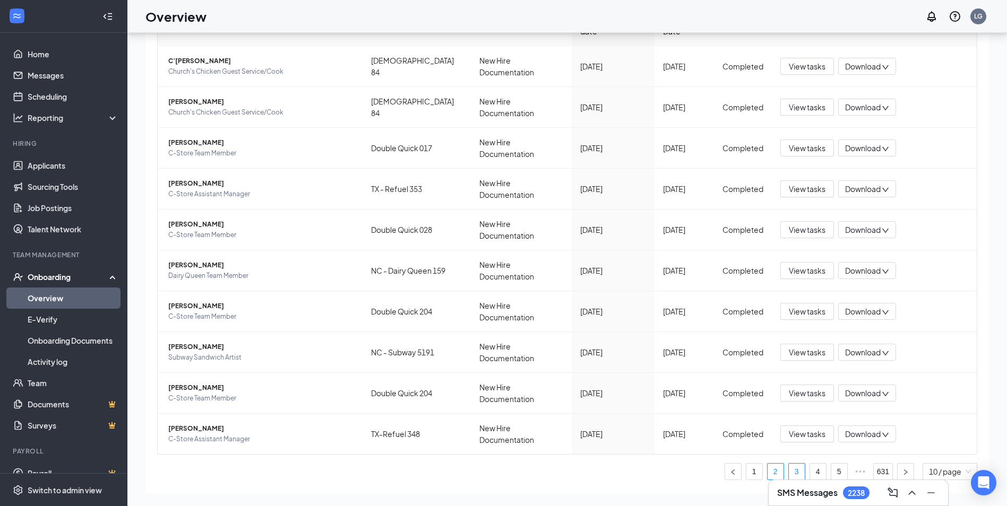
click at [789, 464] on link "3" at bounding box center [797, 472] width 16 height 16
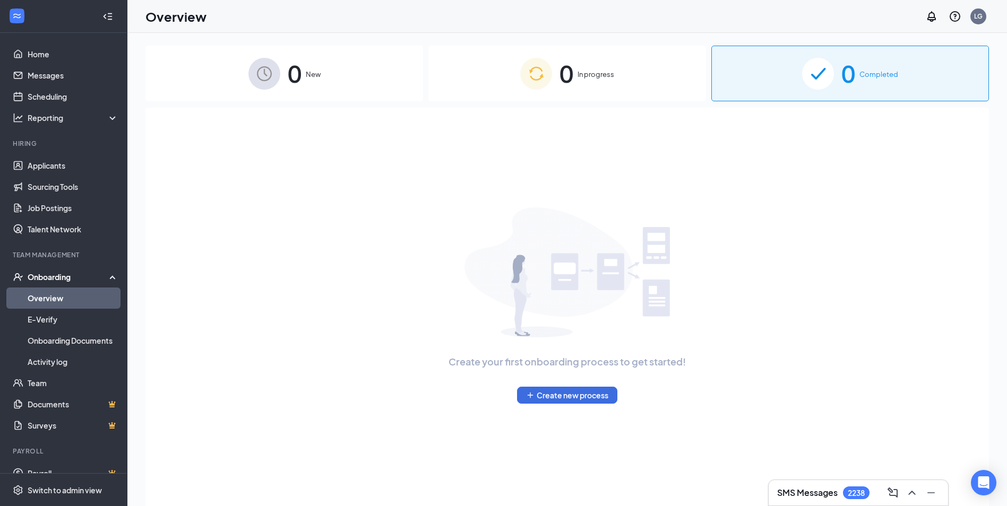
click at [496, 98] on div "0 In progress" at bounding box center [567, 74] width 278 height 56
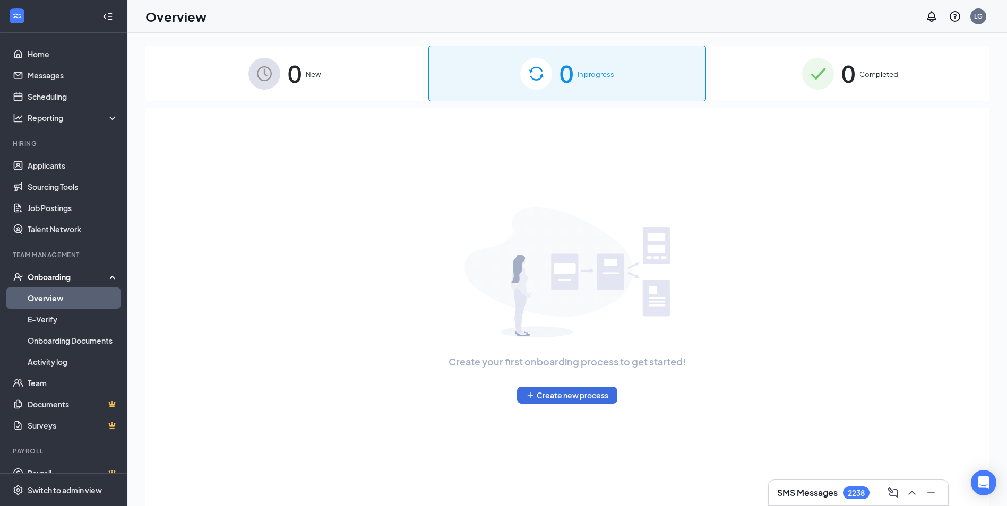
click at [766, 67] on div "0 Completed" at bounding box center [850, 74] width 278 height 56
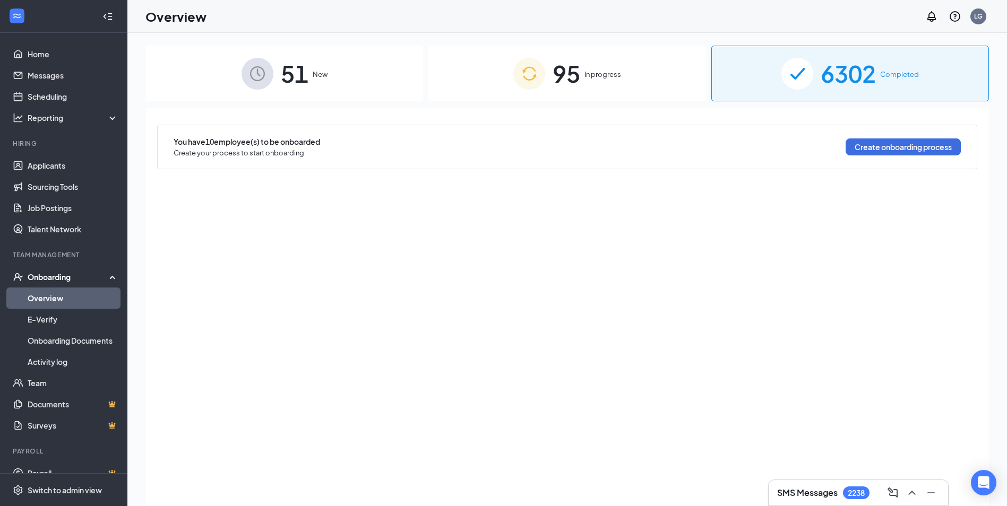
click at [744, 70] on div "6302 Completed" at bounding box center [850, 74] width 278 height 56
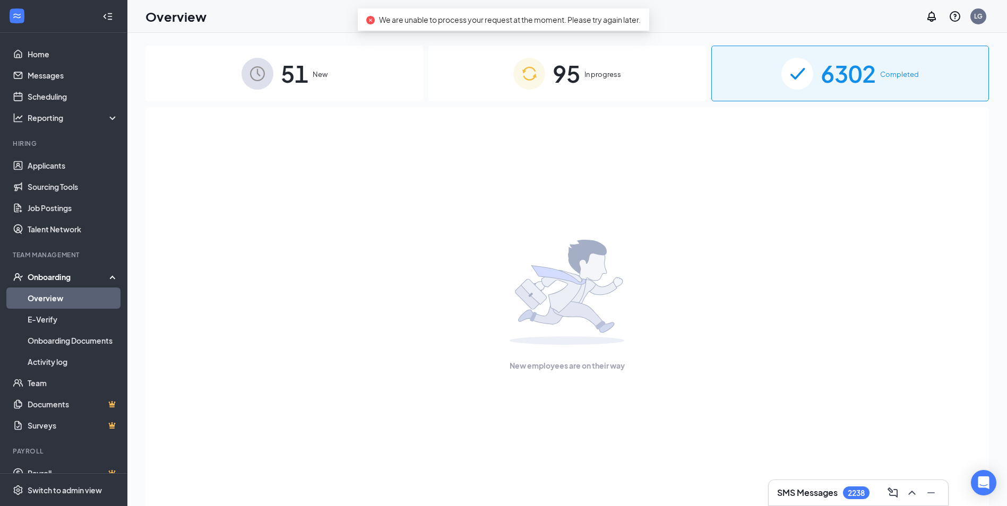
click at [767, 83] on div "6302 Completed" at bounding box center [850, 74] width 278 height 56
click at [652, 79] on div "95 In progress" at bounding box center [567, 74] width 278 height 56
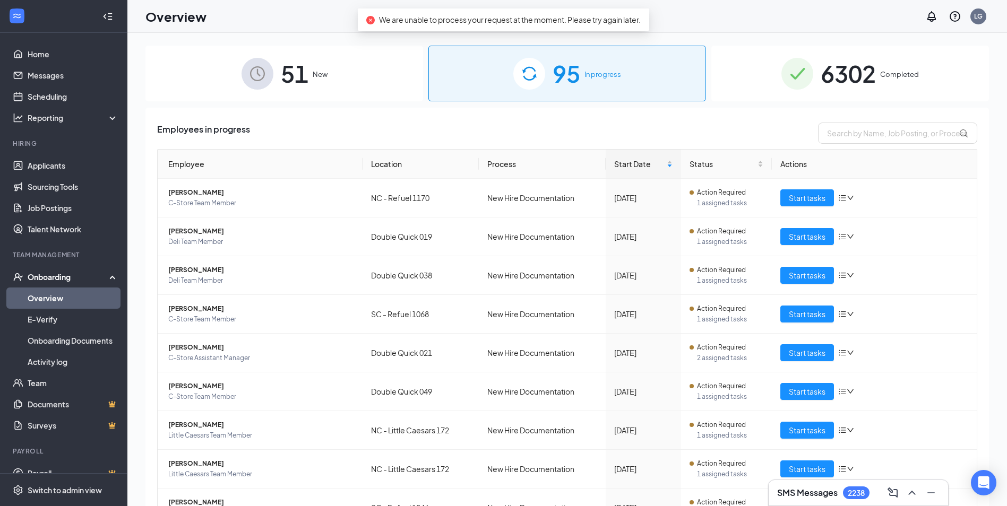
click at [751, 72] on div "6302 Completed" at bounding box center [850, 74] width 278 height 56
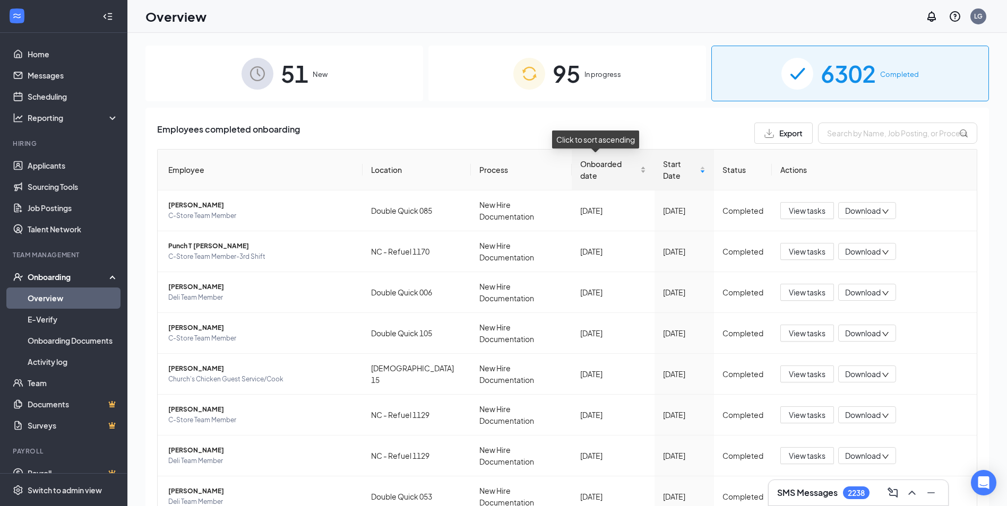
click at [626, 167] on div "Onboarded date" at bounding box center [613, 169] width 66 height 23
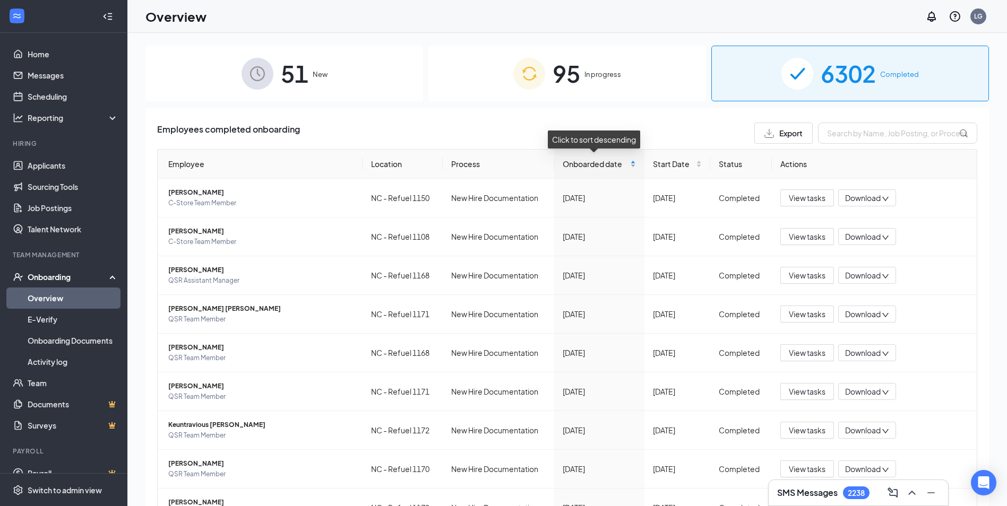
click at [626, 167] on div "Onboarded date" at bounding box center [599, 164] width 73 height 12
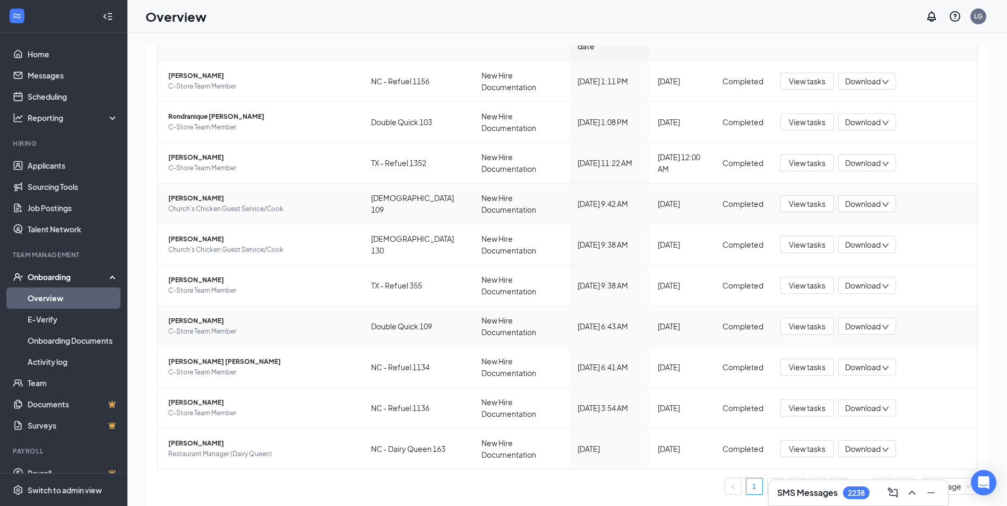
scroll to position [48, 0]
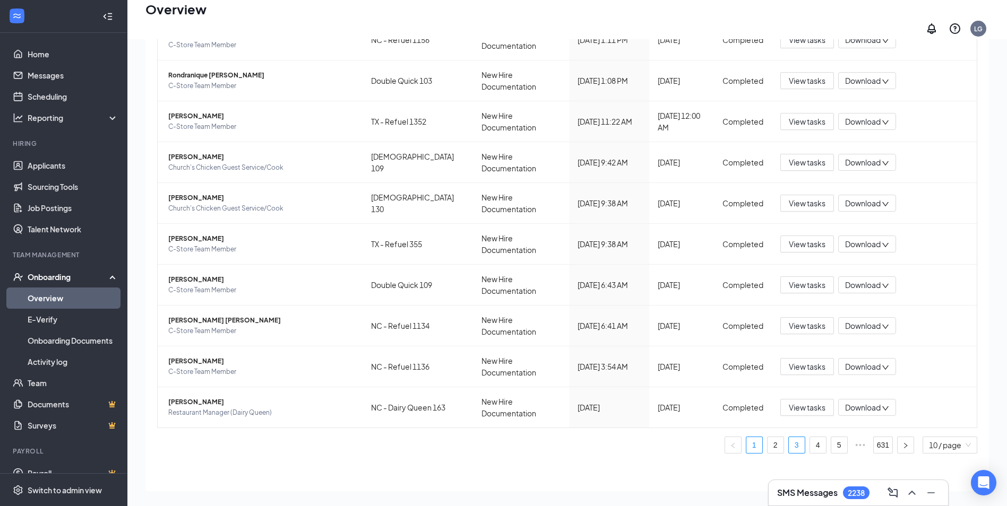
click at [789, 437] on link "3" at bounding box center [797, 445] width 16 height 16
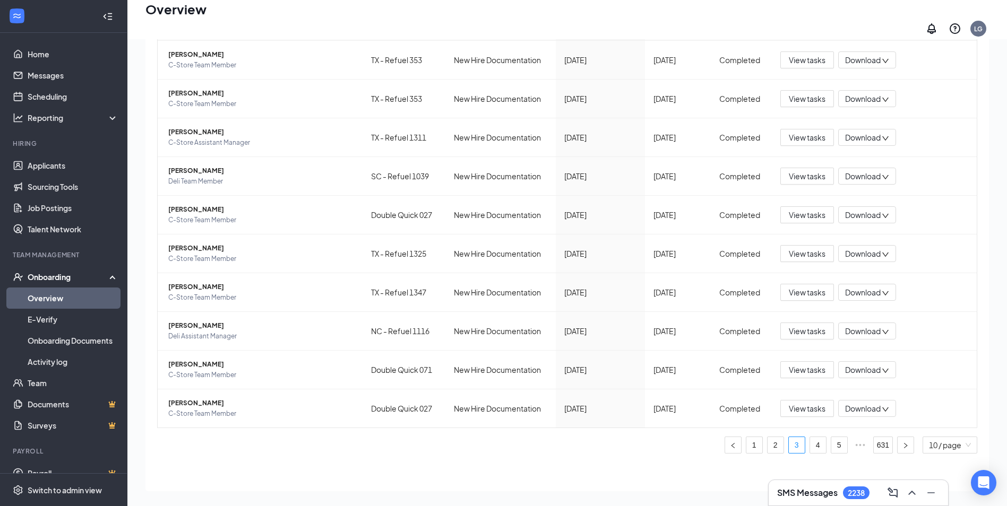
scroll to position [97, 0]
click at [819, 134] on span "View tasks" at bounding box center [807, 138] width 37 height 12
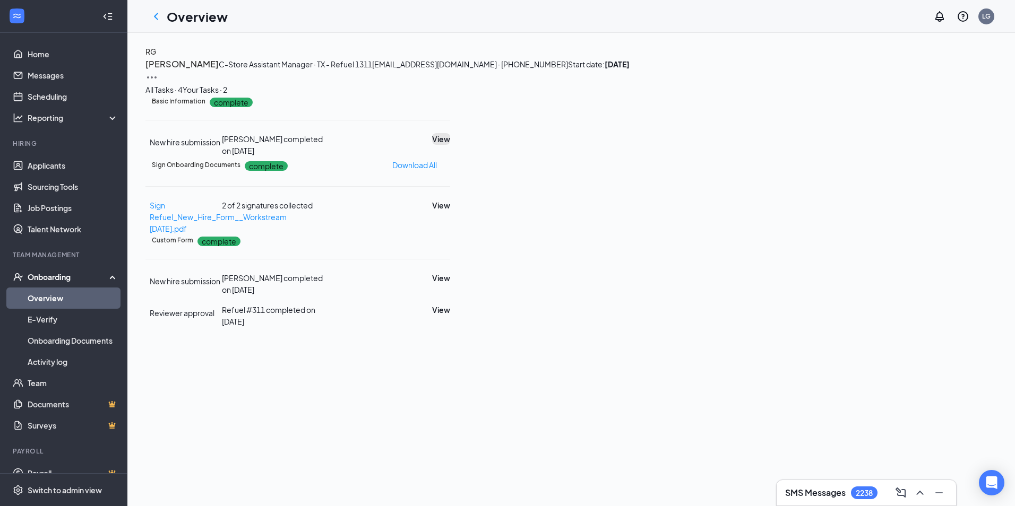
click at [450, 145] on button "View" at bounding box center [441, 139] width 18 height 12
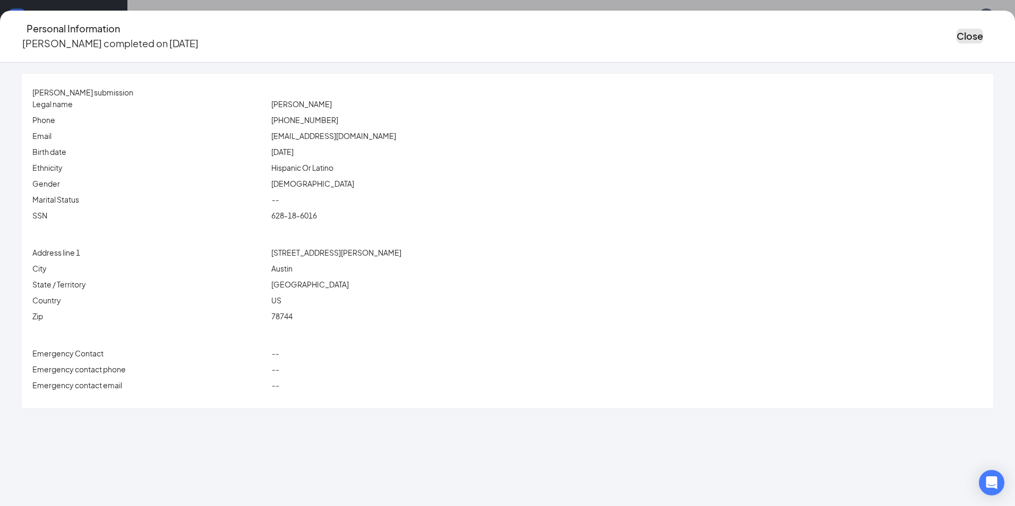
click at [956, 34] on button "Close" at bounding box center [969, 36] width 27 height 15
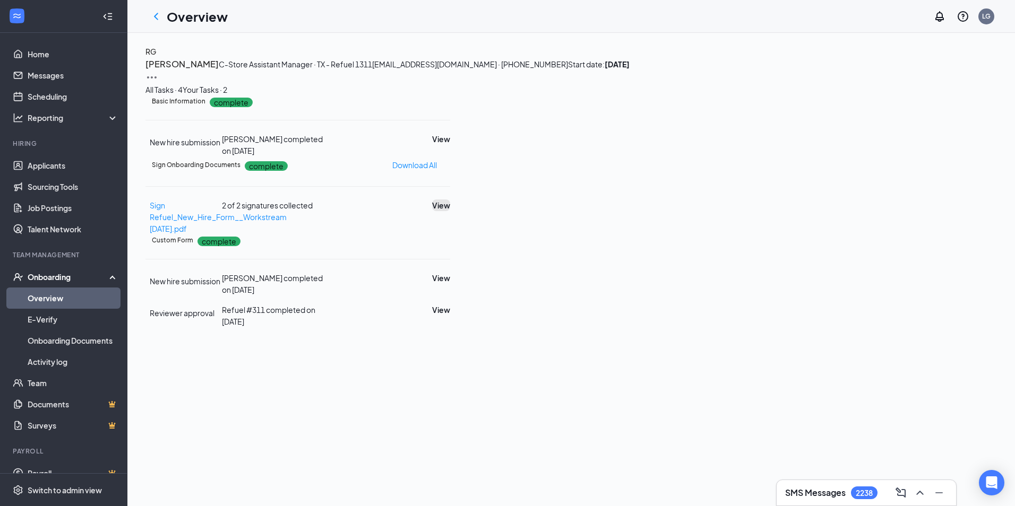
click at [450, 211] on button "View" at bounding box center [441, 206] width 18 height 12
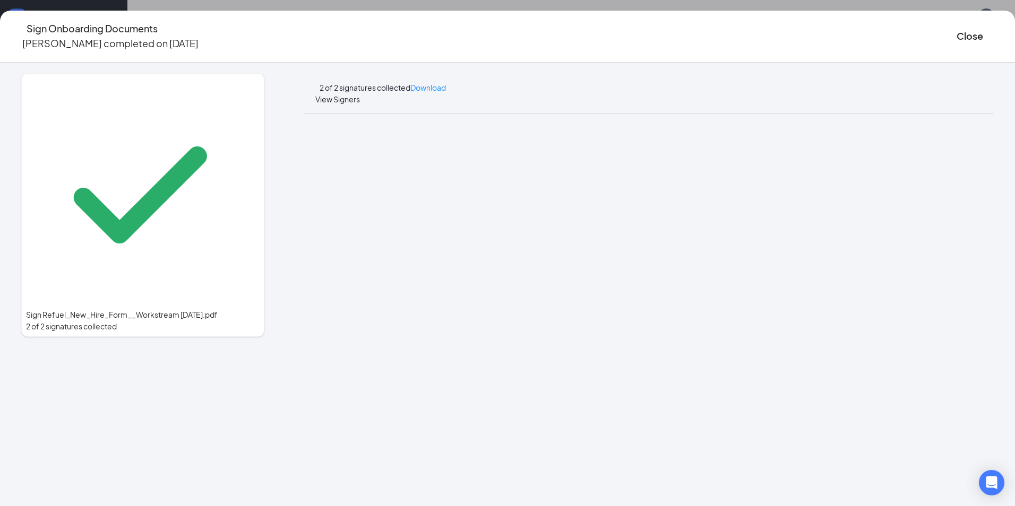
click at [514, 15] on div "Sign Onboarding Documents Robert Gutierrez completed on Sep 15, 2025 Close" at bounding box center [507, 37] width 1015 height 52
click at [956, 33] on button "Close" at bounding box center [969, 36] width 27 height 15
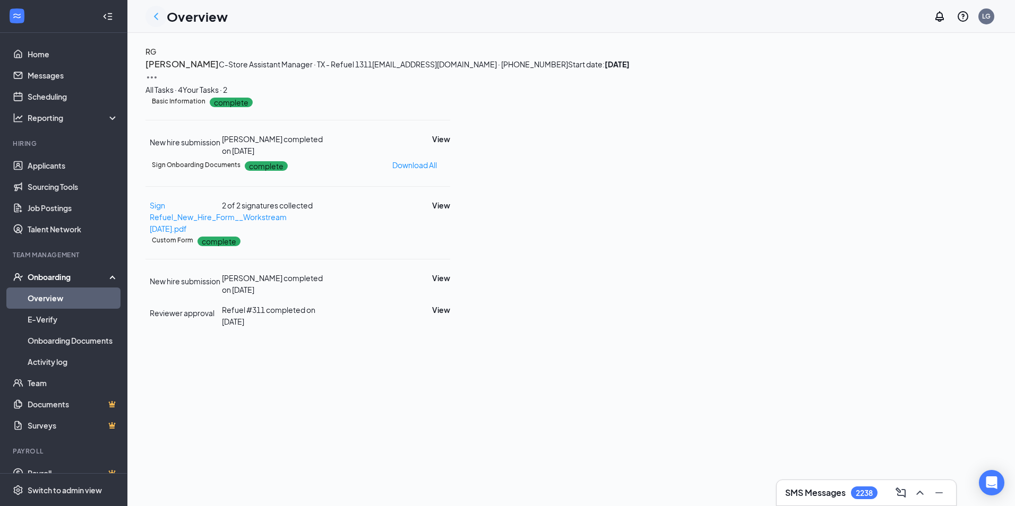
click at [159, 14] on icon "ChevronLeft" at bounding box center [156, 16] width 13 height 13
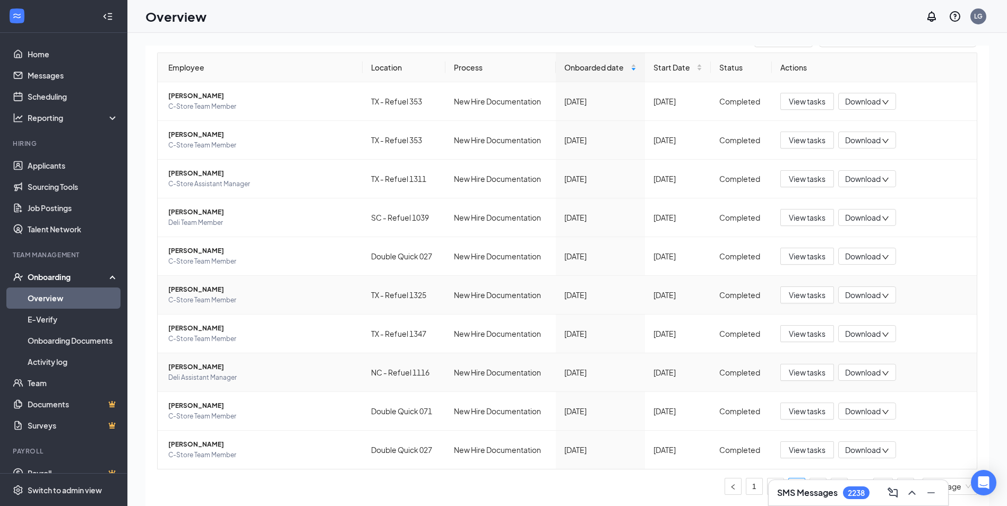
scroll to position [48, 0]
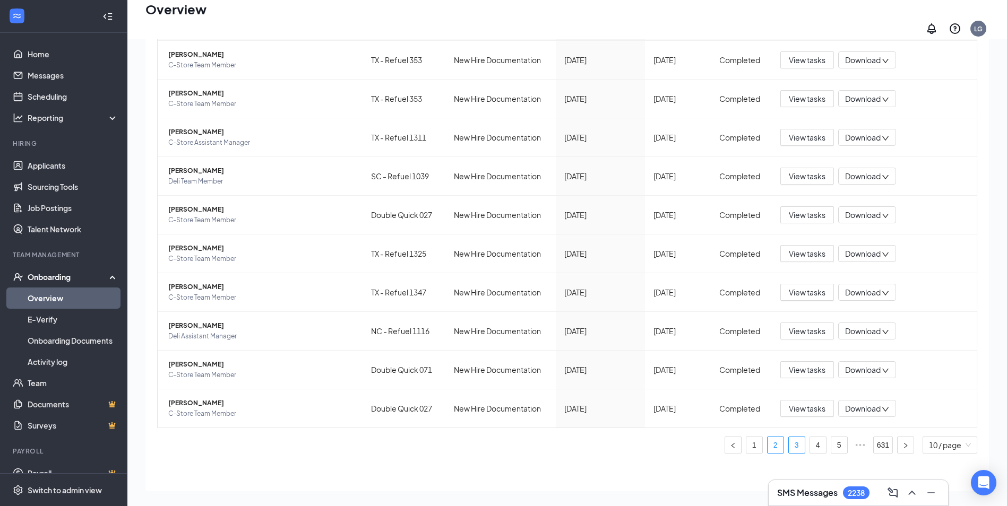
click at [771, 438] on link "2" at bounding box center [775, 445] width 16 height 16
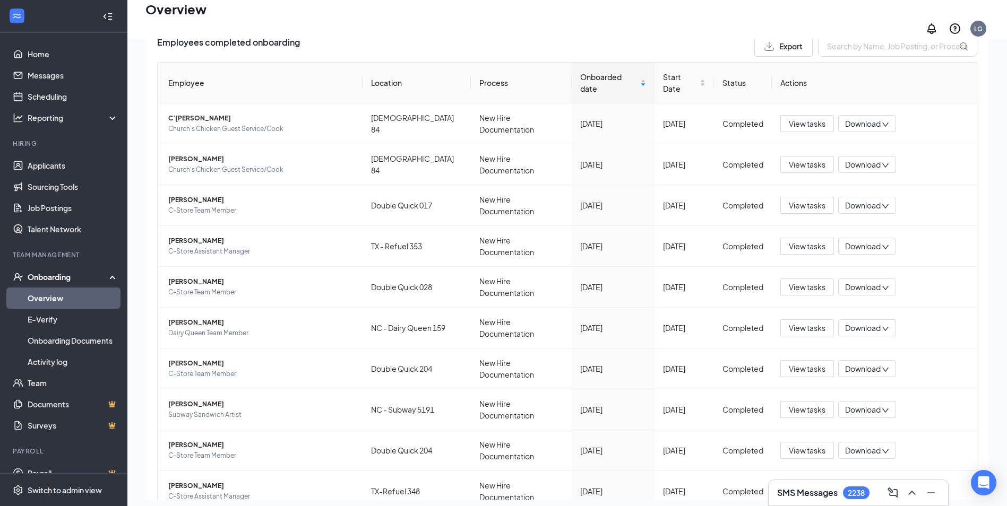
scroll to position [97, 0]
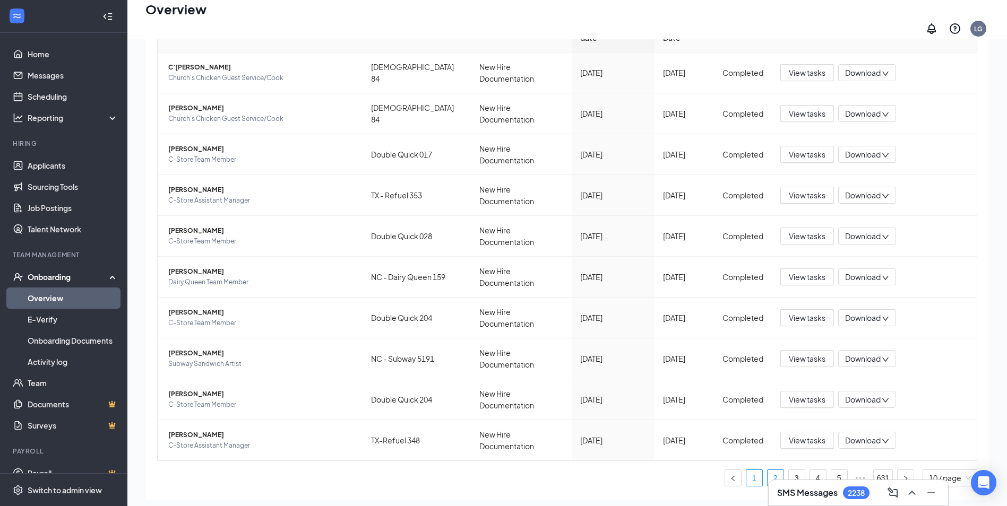
click at [746, 470] on link "1" at bounding box center [754, 478] width 16 height 16
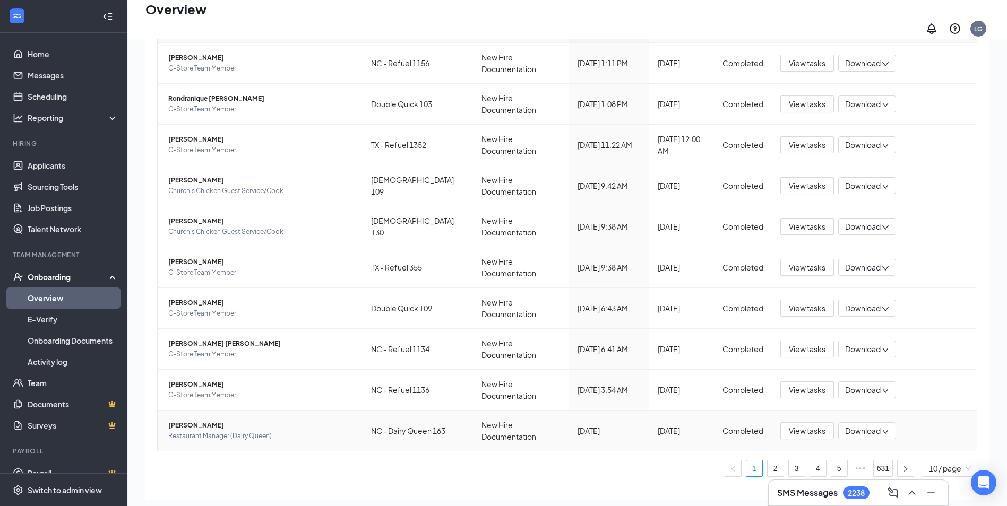
scroll to position [129, 0]
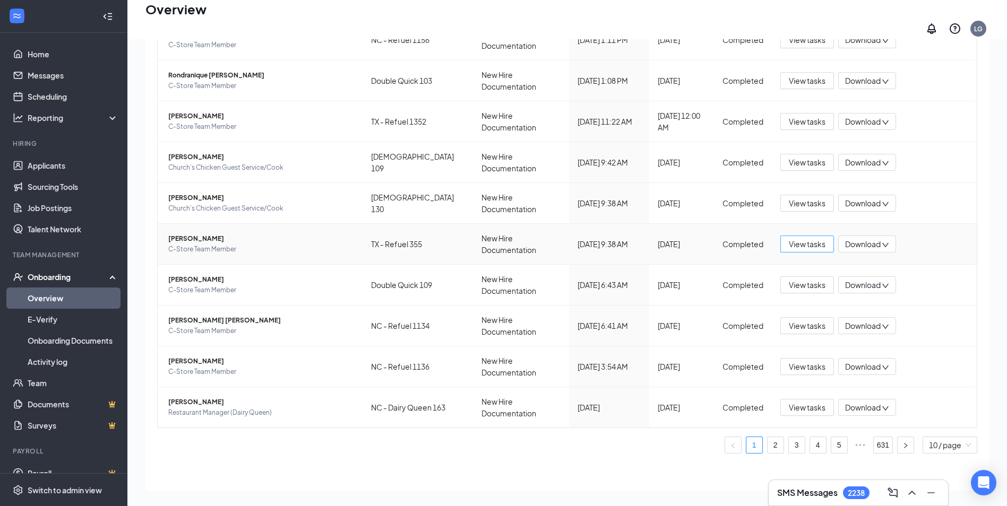
click at [794, 240] on span "View tasks" at bounding box center [807, 244] width 37 height 12
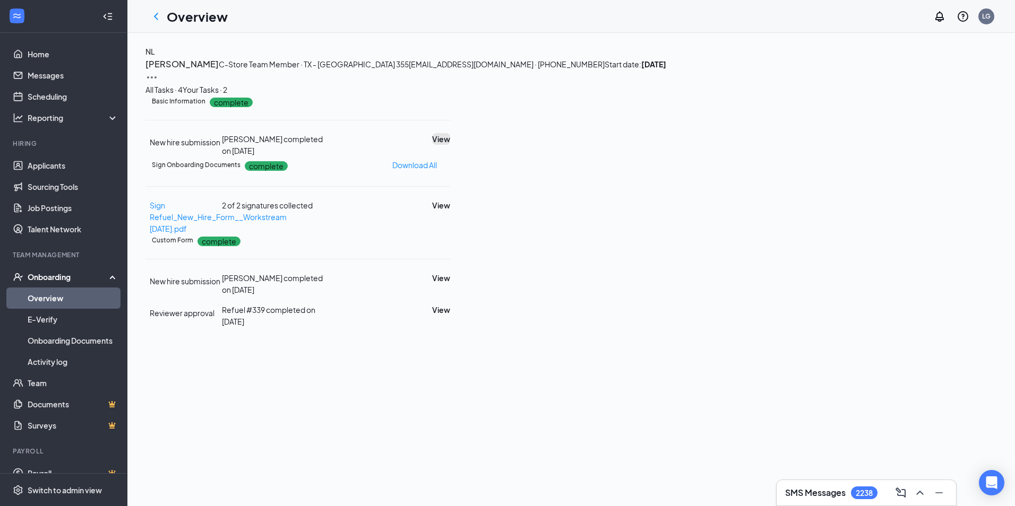
click at [450, 145] on button "View" at bounding box center [441, 139] width 18 height 12
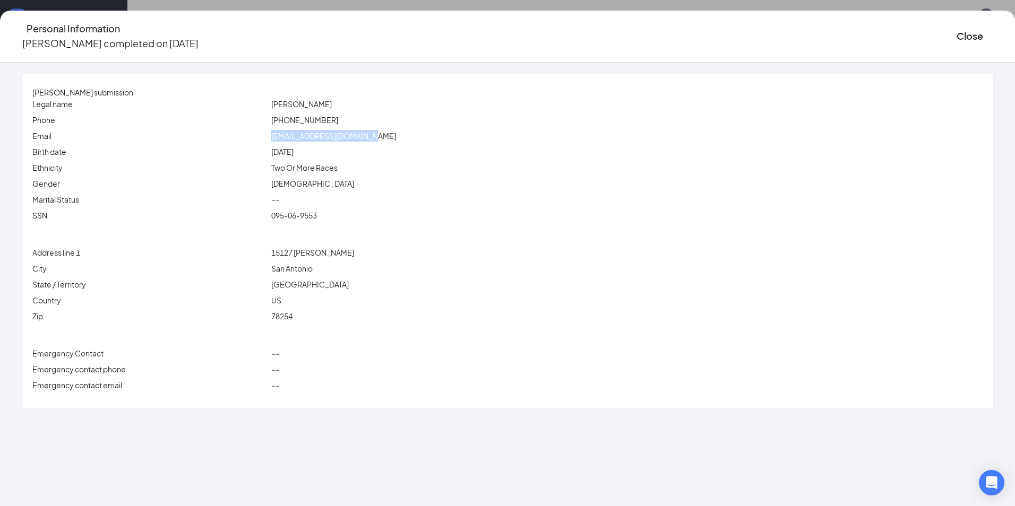
drag, startPoint x: 448, startPoint y: 140, endPoint x: 322, endPoint y: 138, distance: 126.3
click at [322, 138] on div "Email nickalopez2007@gmail.com" at bounding box center [507, 136] width 954 height 12
drag, startPoint x: 322, startPoint y: 138, endPoint x: 354, endPoint y: 138, distance: 31.8
copy div "nickalopez2007@gmail.com"
click at [956, 30] on button "Close" at bounding box center [969, 36] width 27 height 15
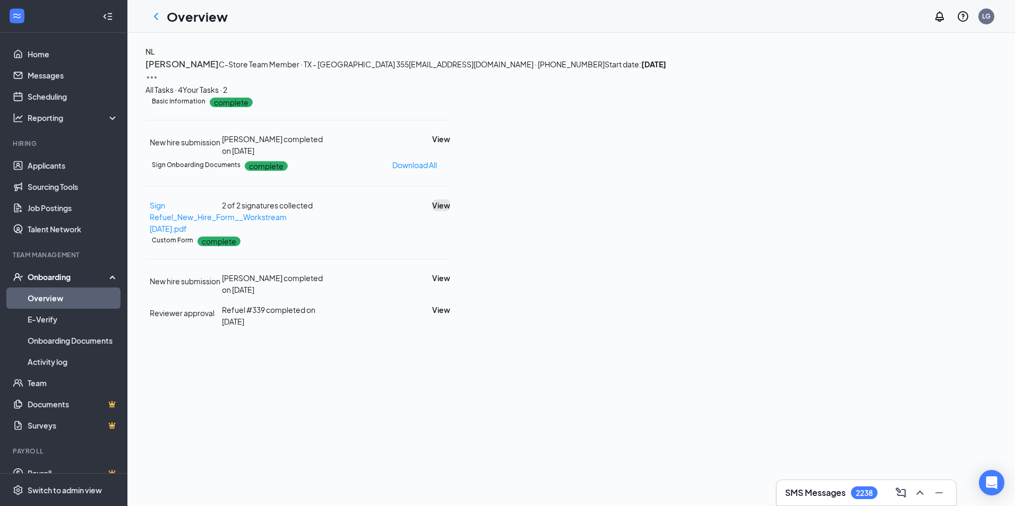
click at [450, 211] on button "View" at bounding box center [441, 206] width 18 height 12
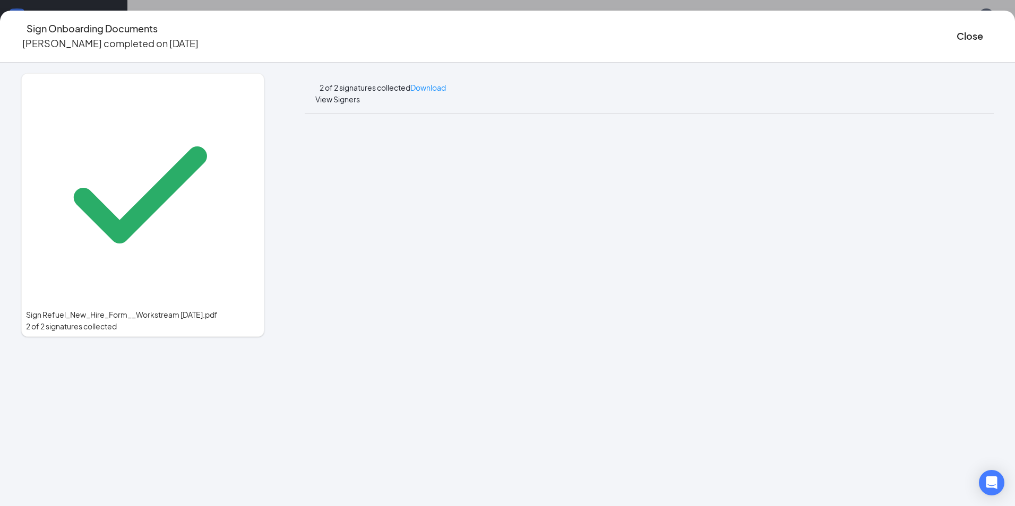
click at [340, 36] on div "Sign Onboarding Documents Nicholas A Lopez completed on Sep 16, 2025 Close" at bounding box center [507, 36] width 1015 height 30
click at [956, 29] on button "Close" at bounding box center [969, 36] width 27 height 15
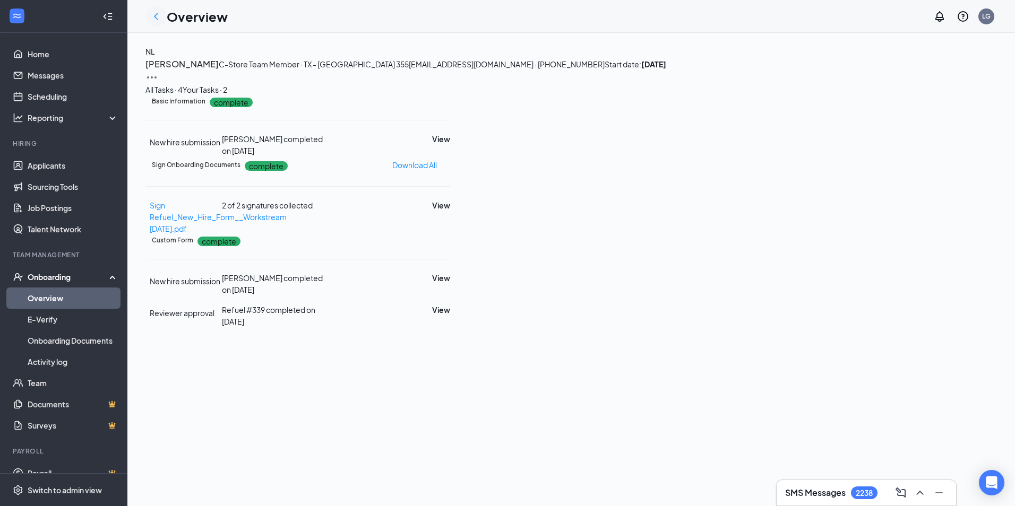
click at [154, 18] on icon "ChevronLeft" at bounding box center [156, 16] width 13 height 13
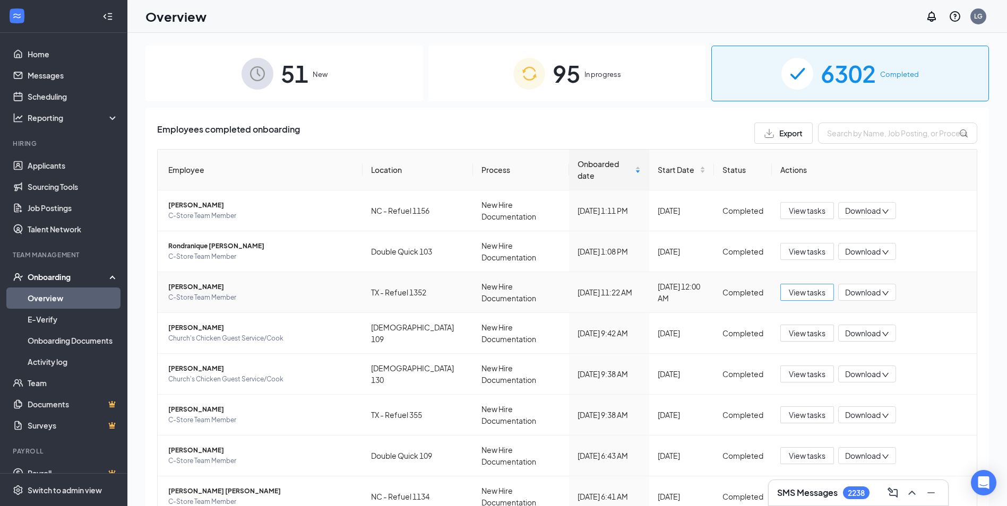
click at [799, 292] on span "View tasks" at bounding box center [807, 293] width 37 height 12
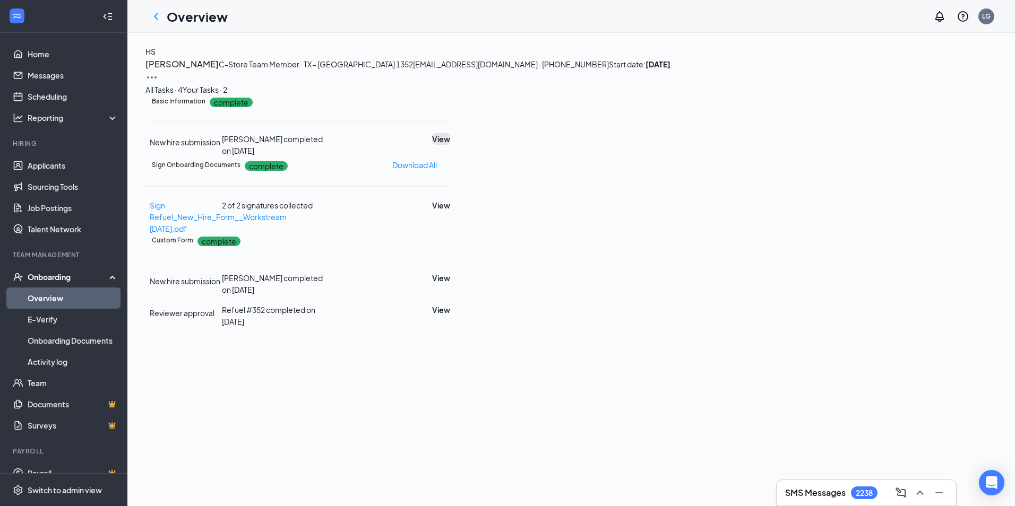
click at [450, 145] on button "View" at bounding box center [441, 139] width 18 height 12
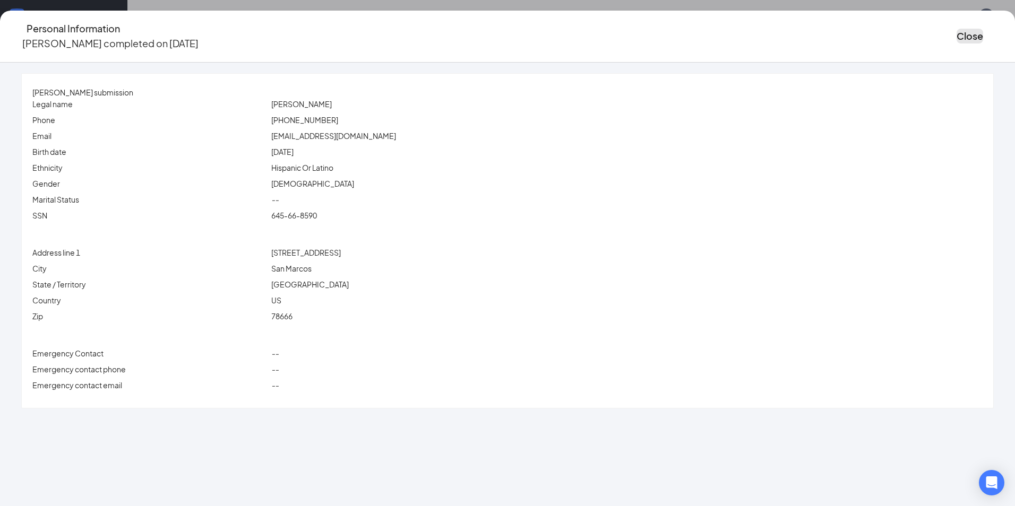
click at [956, 31] on button "Close" at bounding box center [969, 36] width 27 height 15
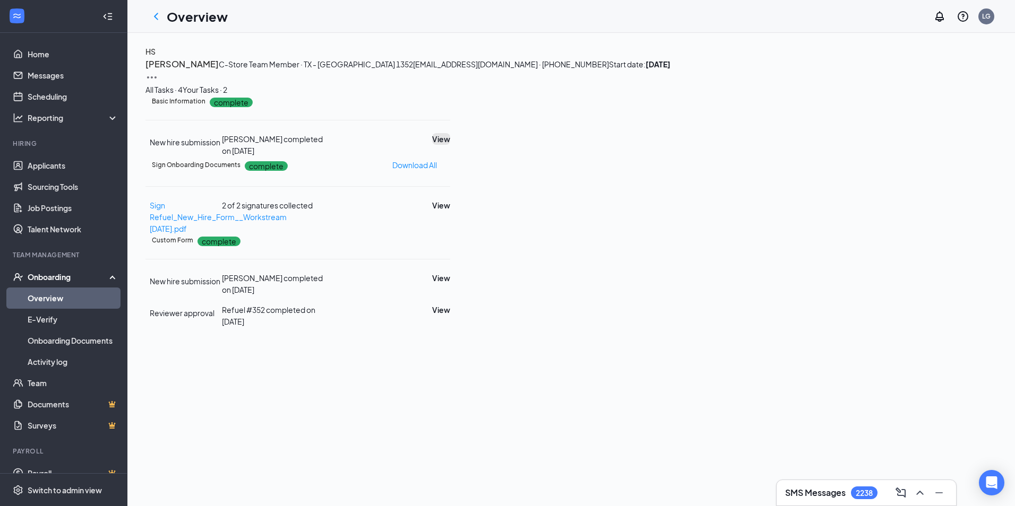
click at [450, 145] on button "View" at bounding box center [441, 139] width 18 height 12
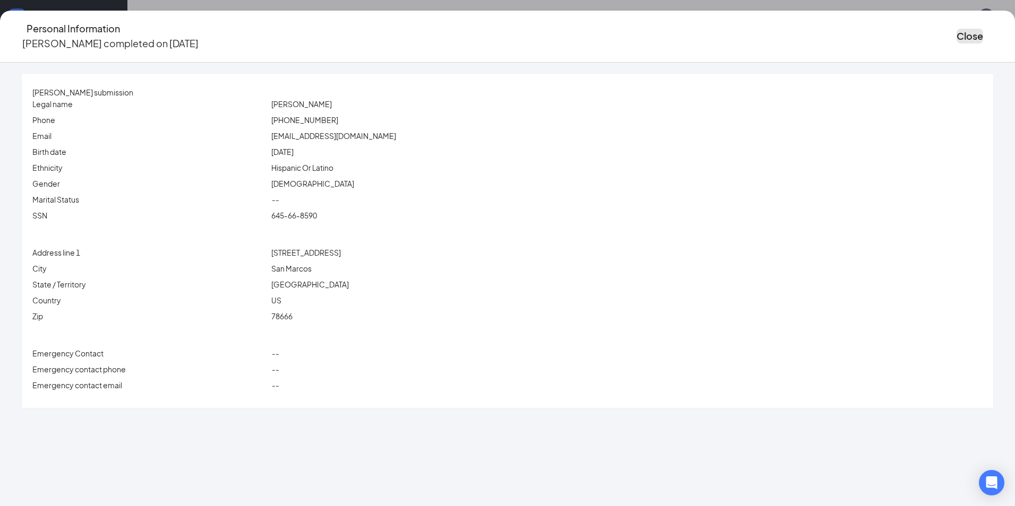
click at [956, 30] on button "Close" at bounding box center [969, 36] width 27 height 15
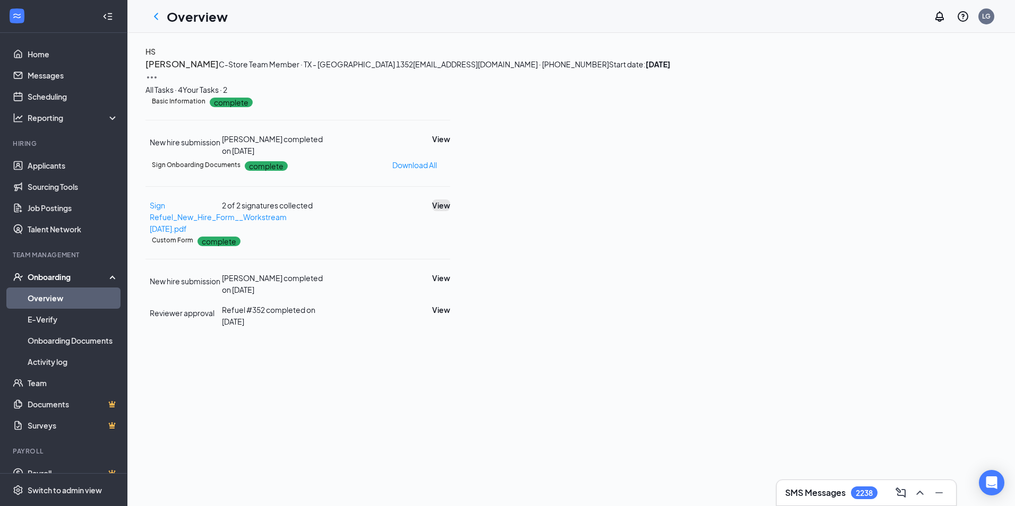
click at [450, 211] on button "View" at bounding box center [441, 206] width 18 height 12
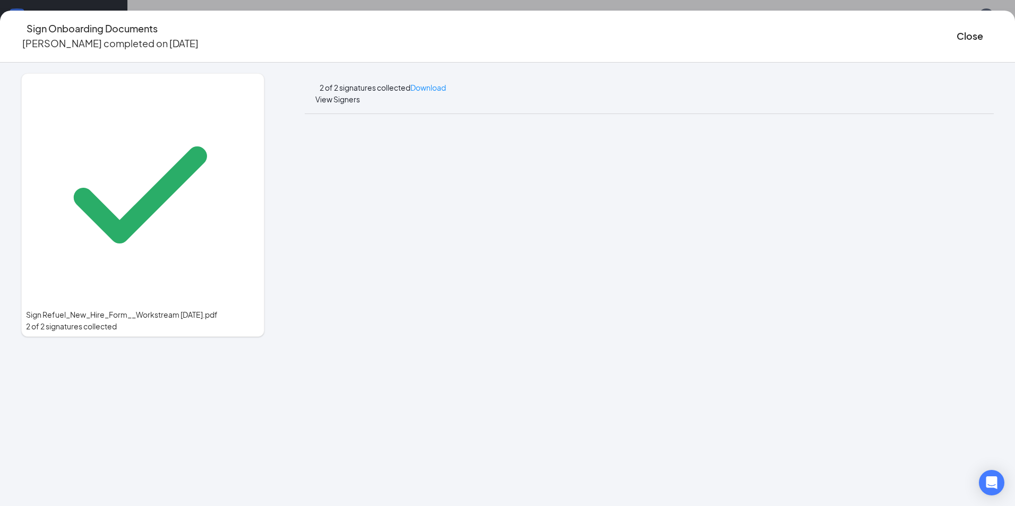
click at [456, 29] on div "Sign Onboarding Documents Hexalynn Saucedo completed on Sep 16, 2025 Close" at bounding box center [507, 36] width 1015 height 30
click at [956, 35] on button "Close" at bounding box center [969, 36] width 27 height 15
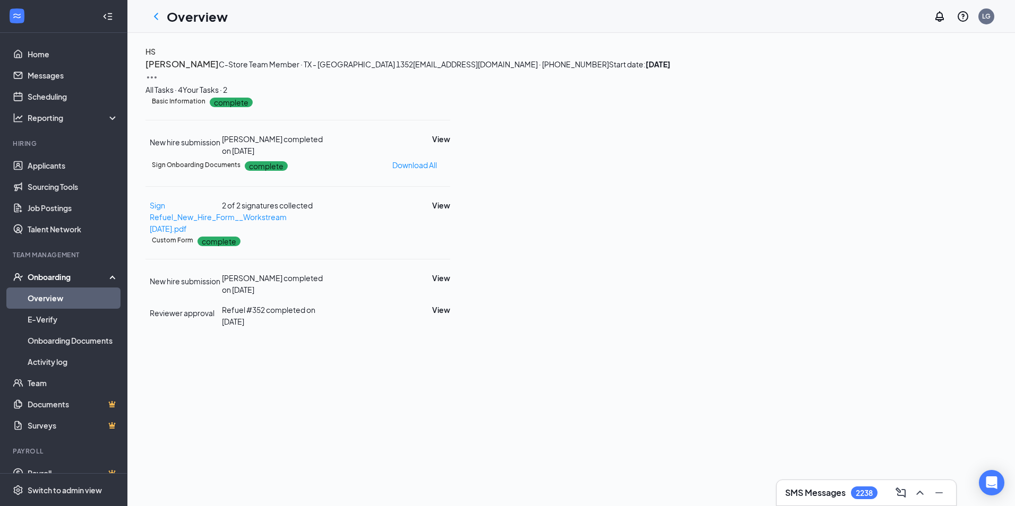
click at [152, 18] on icon "ChevronLeft" at bounding box center [156, 16] width 13 height 13
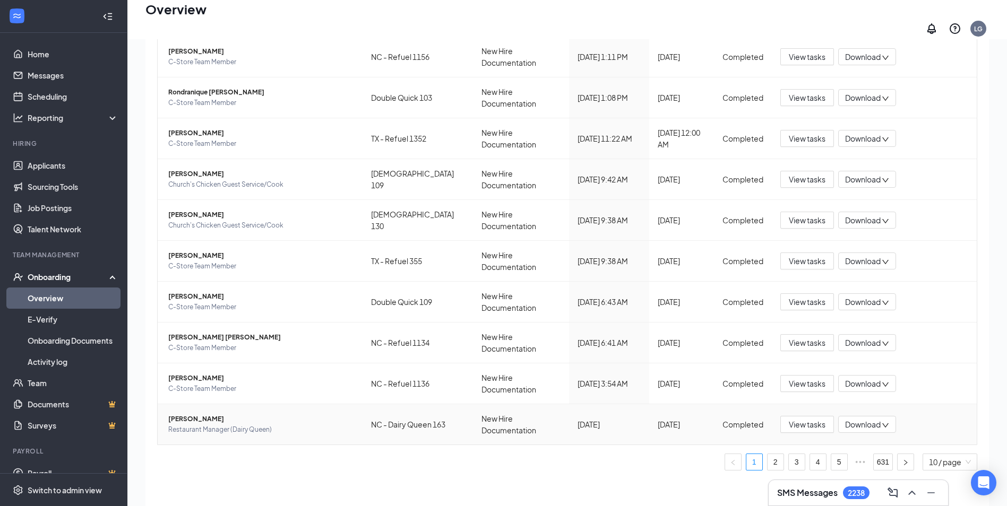
scroll to position [48, 0]
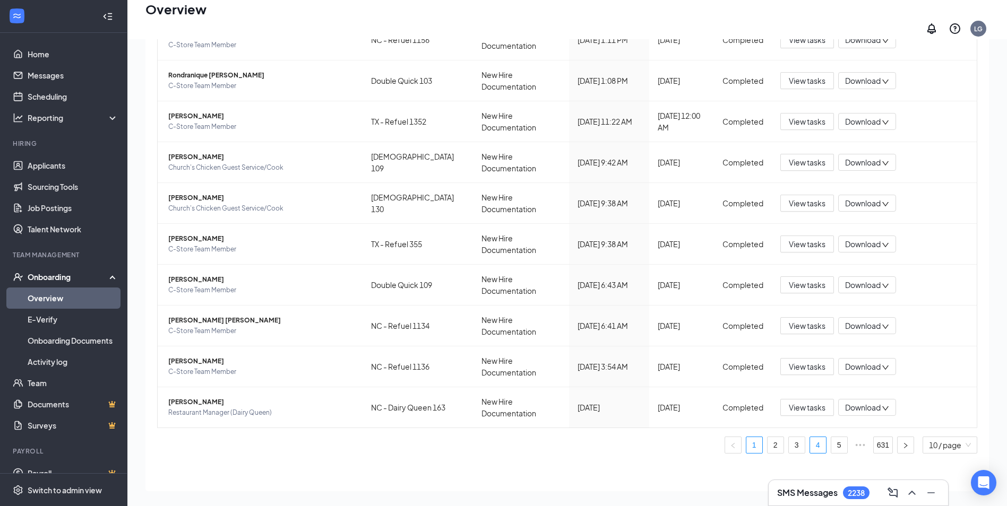
click at [810, 442] on link "4" at bounding box center [818, 445] width 16 height 16
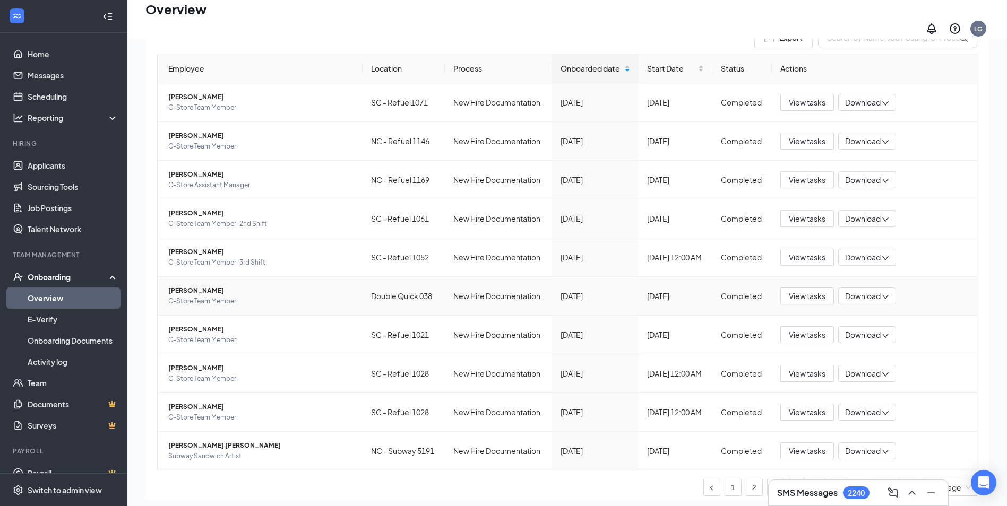
scroll to position [97, 0]
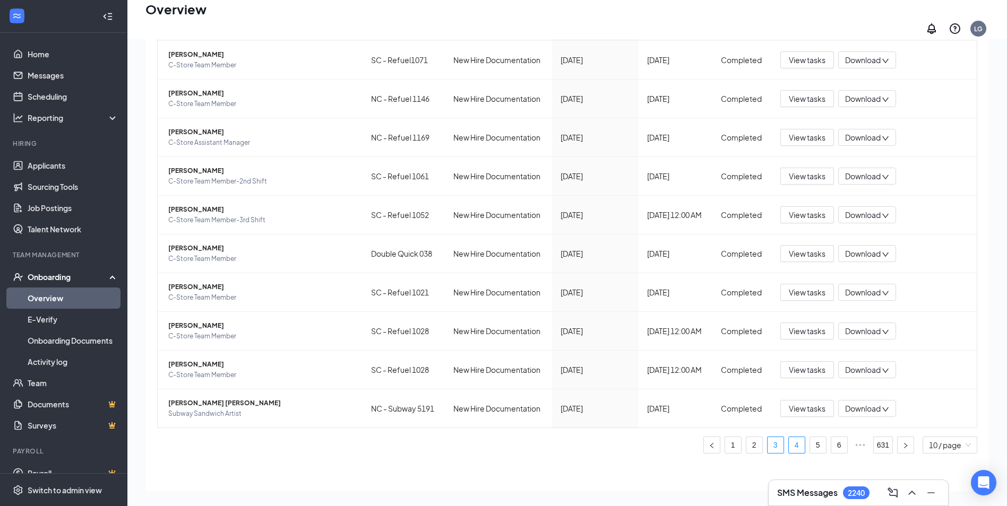
click at [767, 439] on link "3" at bounding box center [775, 445] width 16 height 16
click at [767, 437] on link "2" at bounding box center [775, 445] width 16 height 16
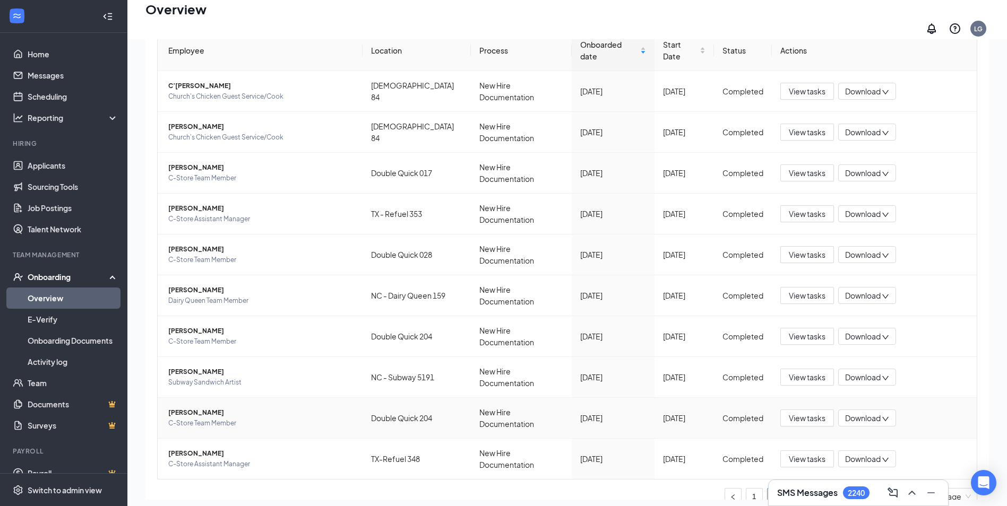
scroll to position [97, 0]
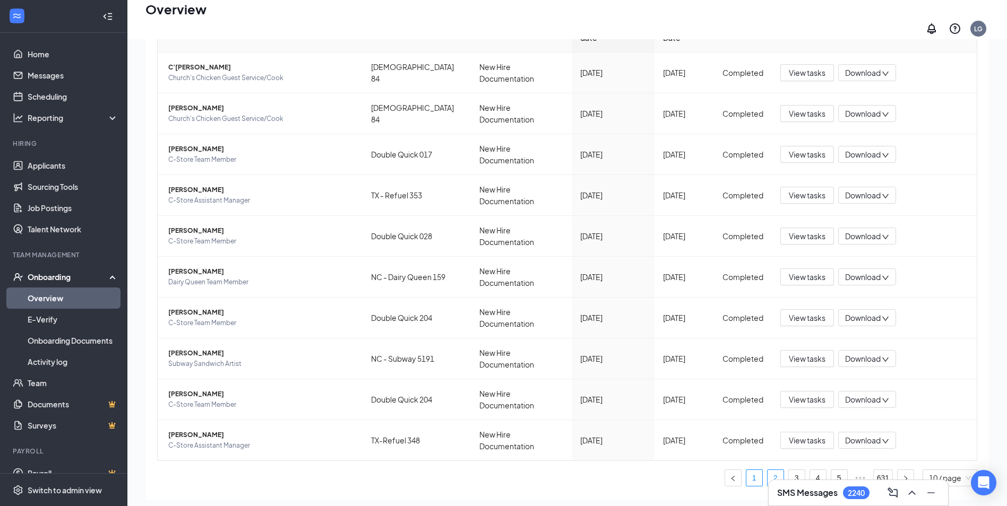
click at [746, 470] on link "1" at bounding box center [754, 478] width 16 height 16
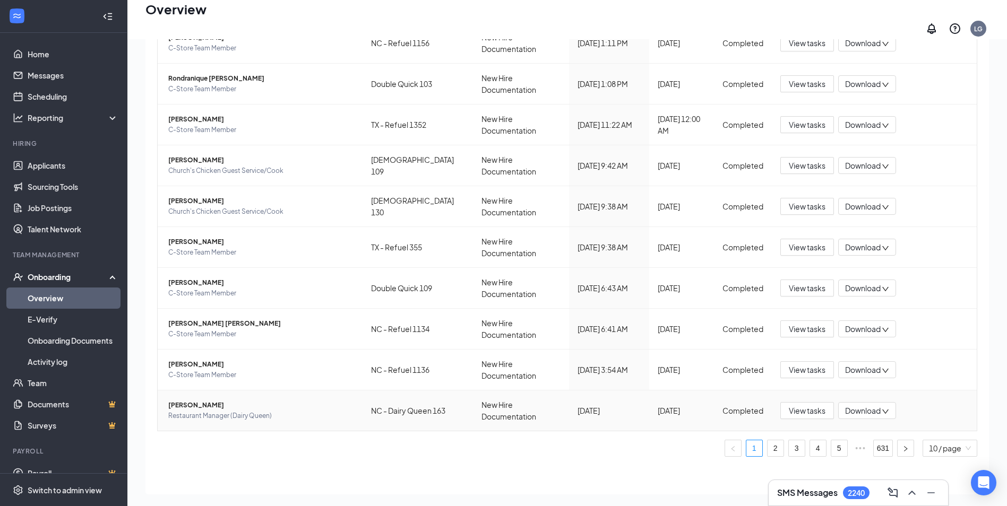
scroll to position [129, 0]
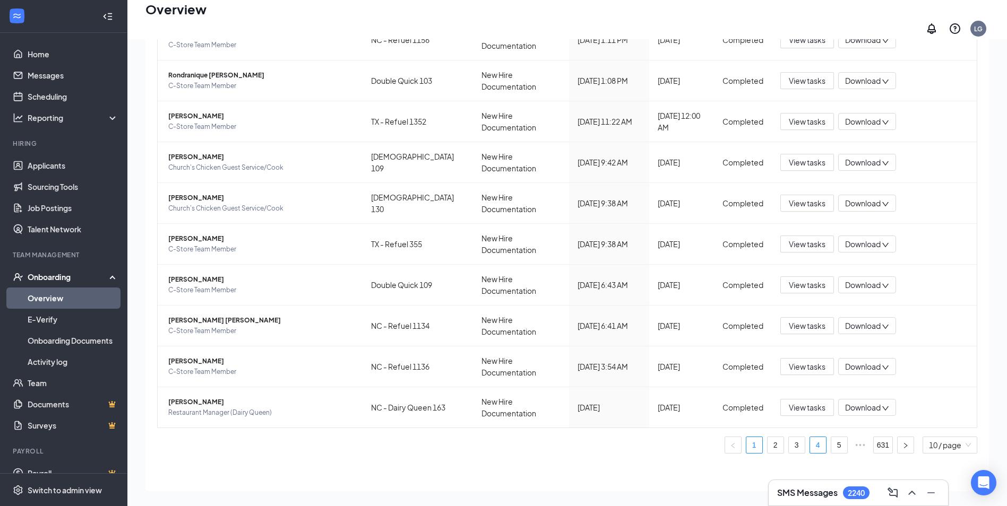
click at [811, 440] on link "4" at bounding box center [818, 445] width 16 height 16
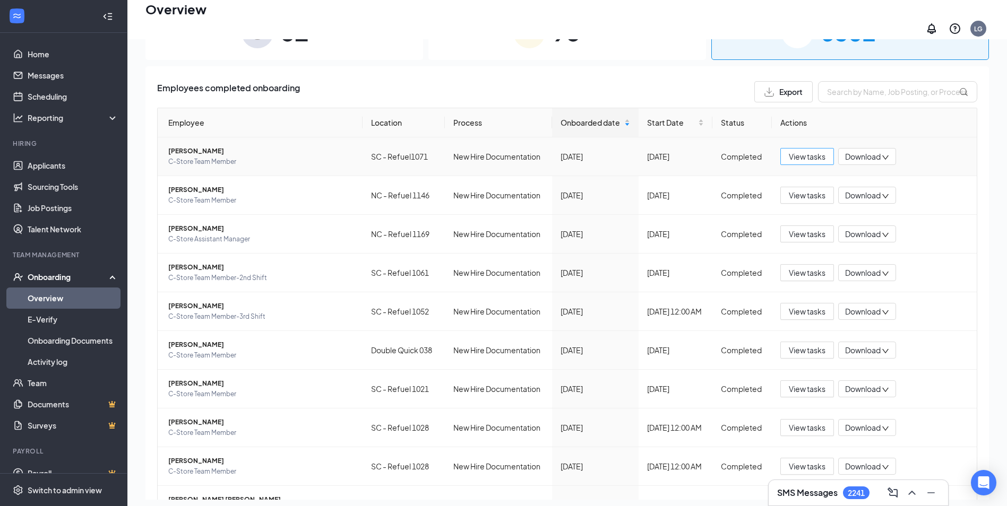
click at [793, 151] on span "View tasks" at bounding box center [807, 157] width 37 height 12
